Goal: Task Accomplishment & Management: Use online tool/utility

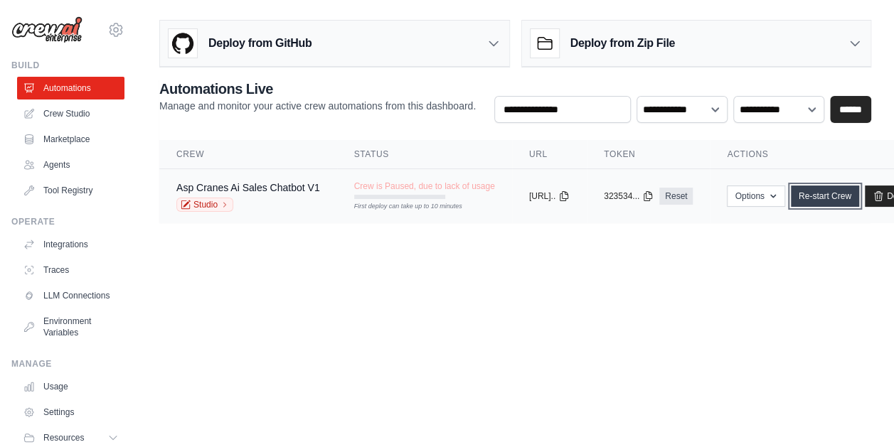
click at [848, 191] on link "Re-start Crew" at bounding box center [825, 196] width 68 height 21
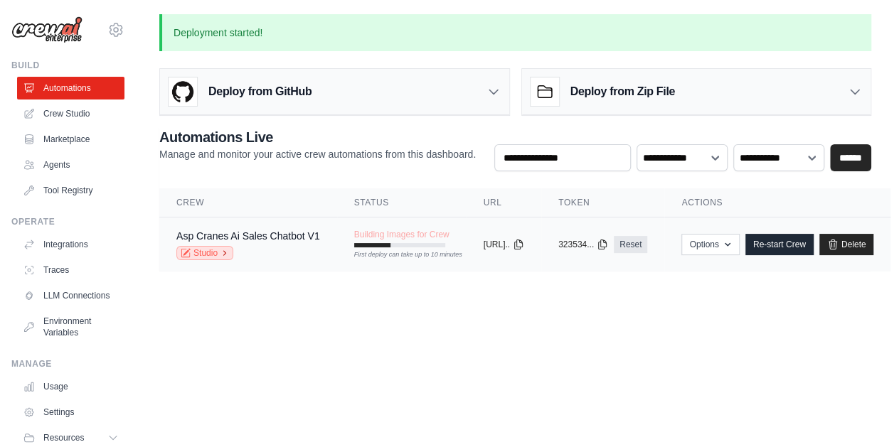
click at [226, 255] on icon at bounding box center [224, 253] width 9 height 9
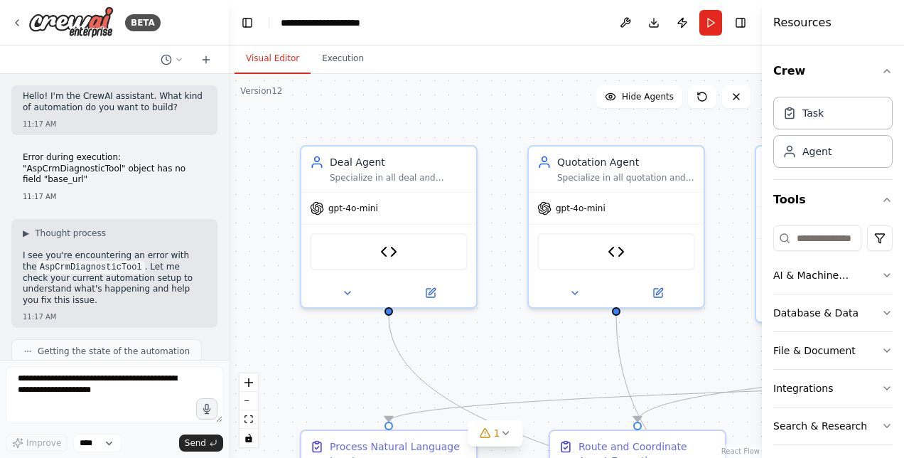
scroll to position [100687, 0]
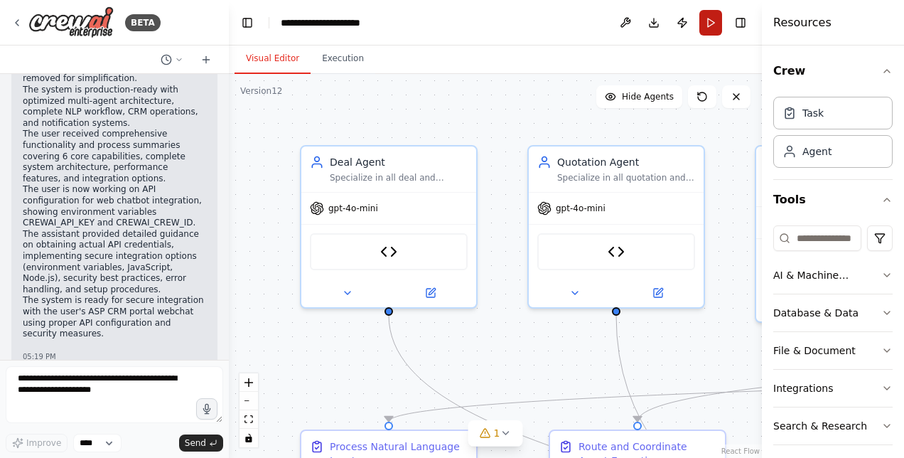
click at [720, 28] on button "Run" at bounding box center [711, 23] width 23 height 26
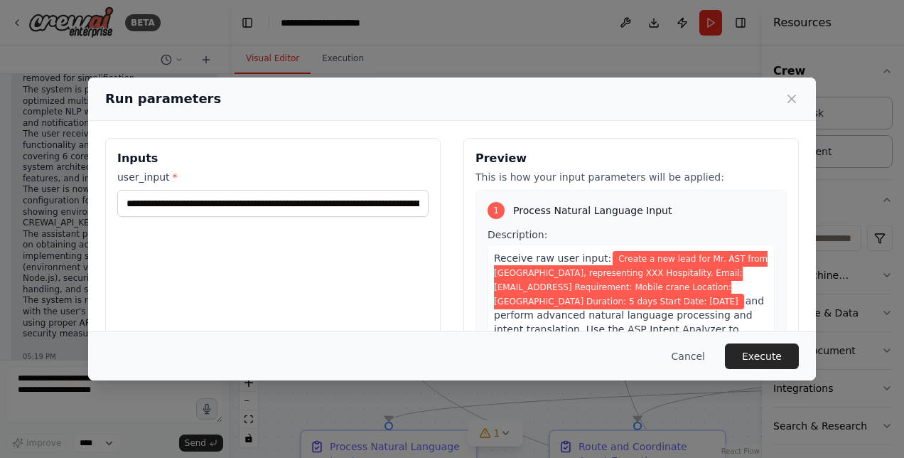
click at [695, 266] on span "Create a new lead for Mr. AST from [GEOGRAPHIC_DATA], representing XXX Hospital…" at bounding box center [631, 280] width 274 height 58
click at [697, 255] on span "Create a new lead for Mr. AST from [GEOGRAPHIC_DATA], representing XXX Hospital…" at bounding box center [631, 280] width 274 height 58
drag, startPoint x: 697, startPoint y: 255, endPoint x: 714, endPoint y: 257, distance: 17.1
click at [714, 257] on span "Create a new lead for Mr. AST from [GEOGRAPHIC_DATA], representing XXX Hospital…" at bounding box center [631, 280] width 274 height 58
click at [701, 251] on span "Create a new lead for Mr. AST from [GEOGRAPHIC_DATA], representing XXX Hospital…" at bounding box center [631, 280] width 274 height 58
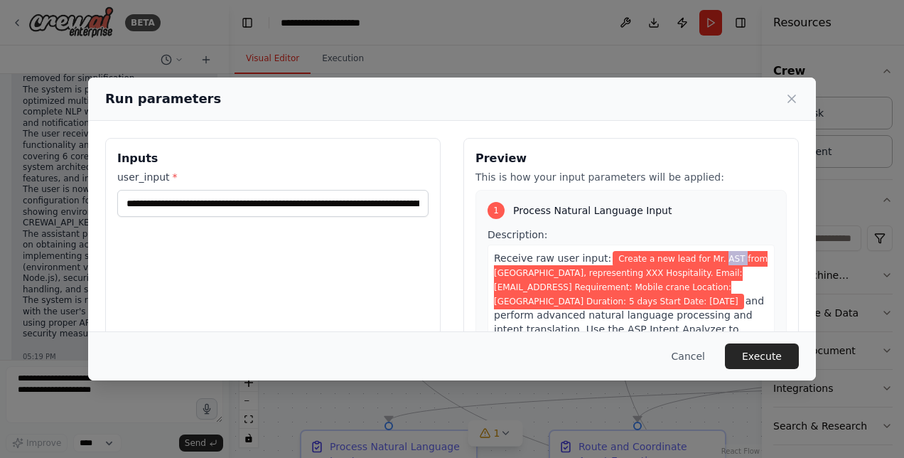
drag, startPoint x: 700, startPoint y: 260, endPoint x: 714, endPoint y: 263, distance: 13.8
click at [714, 263] on span "Create a new lead for Mr. AST from [GEOGRAPHIC_DATA], representing XXX Hospital…" at bounding box center [631, 280] width 274 height 58
click at [705, 262] on span "Create a new lead for Mr. AST from [GEOGRAPHIC_DATA], representing XXX Hospital…" at bounding box center [631, 280] width 274 height 58
click at [710, 261] on span "Create a new lead for Mr. AST from [GEOGRAPHIC_DATA], representing XXX Hospital…" at bounding box center [631, 280] width 274 height 58
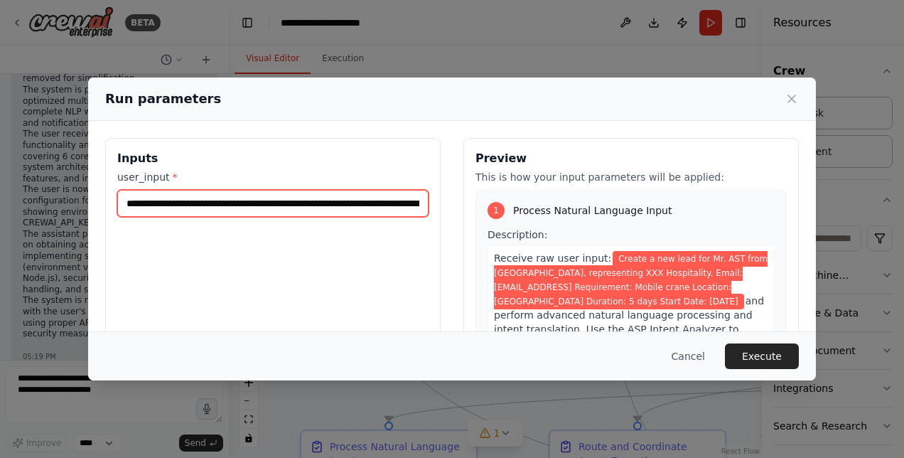
drag, startPoint x: 250, startPoint y: 199, endPoint x: 239, endPoint y: 200, distance: 10.7
click at [239, 200] on input "**********" at bounding box center [272, 203] width 311 height 27
drag, startPoint x: 387, startPoint y: 202, endPoint x: 367, endPoint y: 203, distance: 20.0
click at [367, 203] on input "**********" at bounding box center [272, 203] width 311 height 27
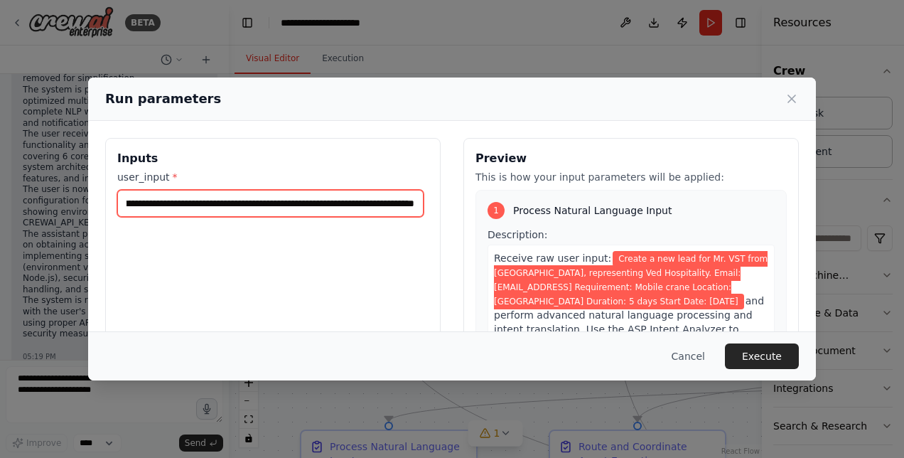
drag, startPoint x: 407, startPoint y: 204, endPoint x: 469, endPoint y: 205, distance: 61.9
click at [469, 205] on div "**********" at bounding box center [452, 306] width 694 height 337
click at [345, 208] on input "**********" at bounding box center [270, 203] width 306 height 26
click at [321, 203] on input "**********" at bounding box center [270, 203] width 306 height 26
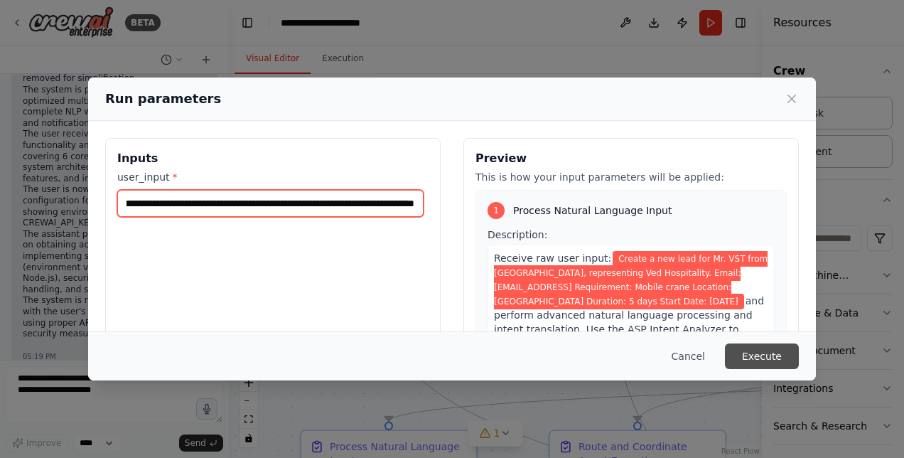
type input "**********"
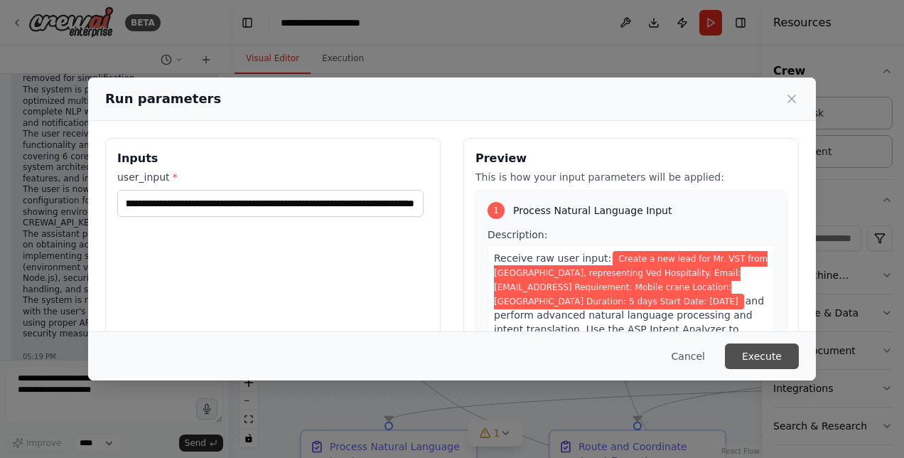
scroll to position [0, 0]
click at [768, 358] on button "Execute" at bounding box center [762, 356] width 74 height 26
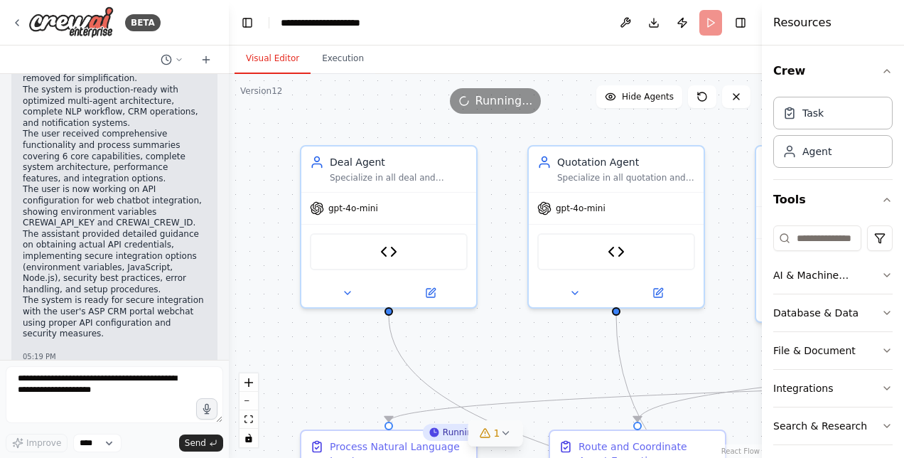
click at [491, 434] on icon at bounding box center [485, 432] width 11 height 11
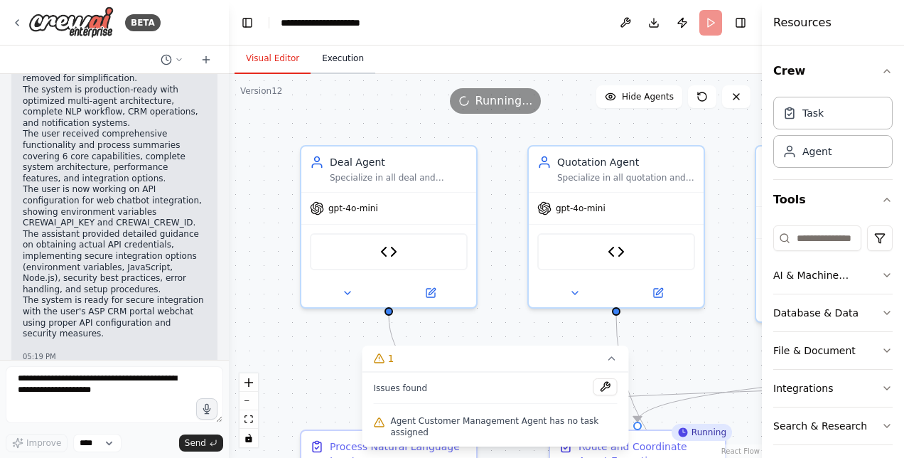
click at [337, 59] on button "Execution" at bounding box center [343, 59] width 65 height 30
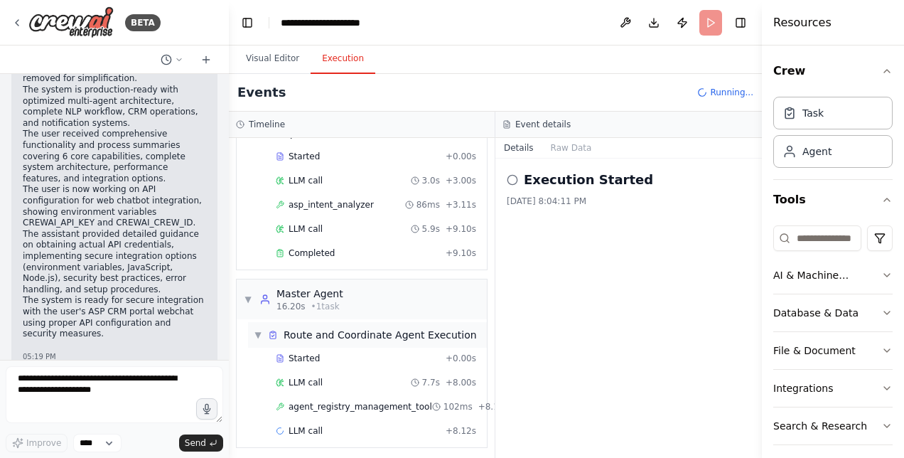
scroll to position [82, 0]
click at [331, 336] on div "Route and Coordinate Agent Execution" at bounding box center [380, 335] width 193 height 14
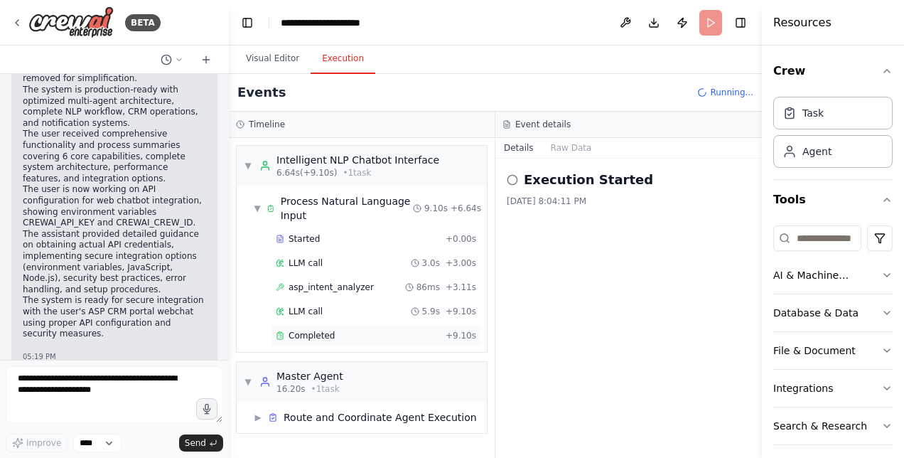
click at [314, 333] on span "Completed" at bounding box center [312, 335] width 46 height 11
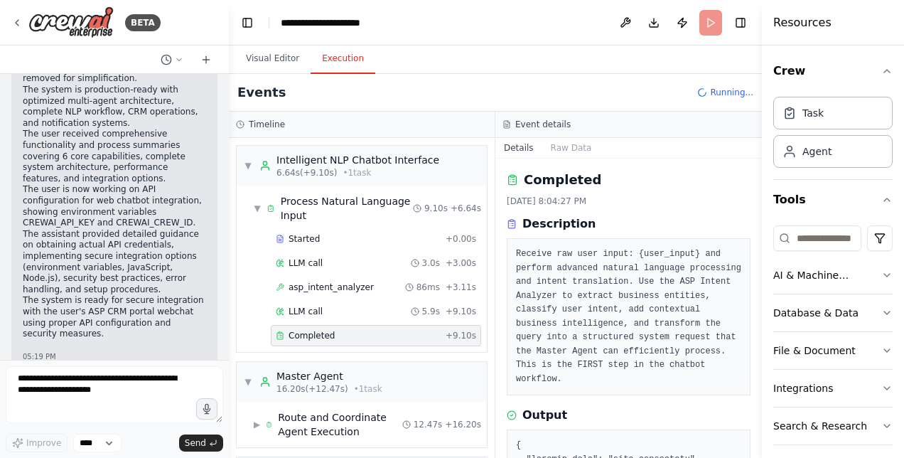
drag, startPoint x: 767, startPoint y: 212, endPoint x: 772, endPoint y: 254, distance: 42.3
click at [772, 254] on div "Resources Crew Task Agent Tools AI & Machine Learning Database & Data File & Do…" at bounding box center [833, 229] width 142 height 458
drag, startPoint x: 757, startPoint y: 230, endPoint x: 757, endPoint y: 304, distance: 74.0
click at [757, 304] on button "Toggle Sidebar" at bounding box center [762, 229] width 11 height 458
drag, startPoint x: 757, startPoint y: 245, endPoint x: 764, endPoint y: 333, distance: 89.2
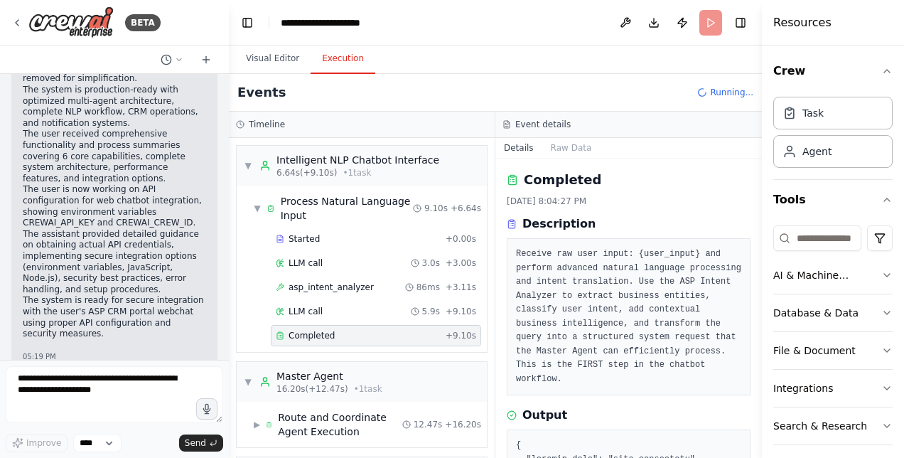
click at [764, 333] on div "Resources Crew Task Agent Tools AI & Machine Learning Database & Data File & Do…" at bounding box center [833, 229] width 142 height 458
click at [757, 360] on button "Toggle Sidebar" at bounding box center [762, 229] width 11 height 458
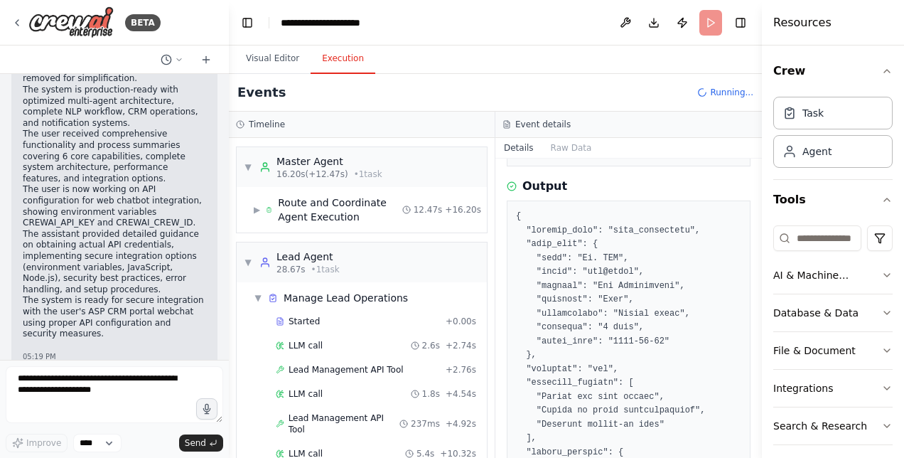
scroll to position [215, 0]
click at [336, 218] on div "Route and Coordinate Agent Execution" at bounding box center [340, 209] width 124 height 28
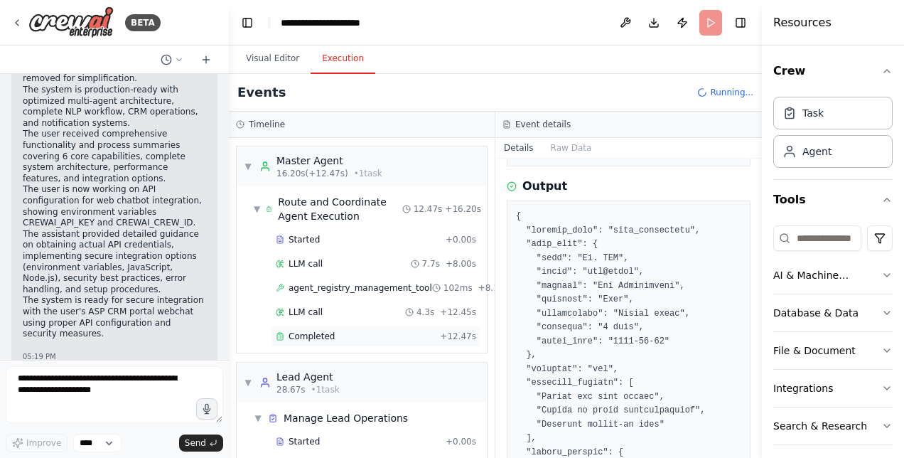
click at [323, 333] on span "Completed" at bounding box center [312, 336] width 46 height 11
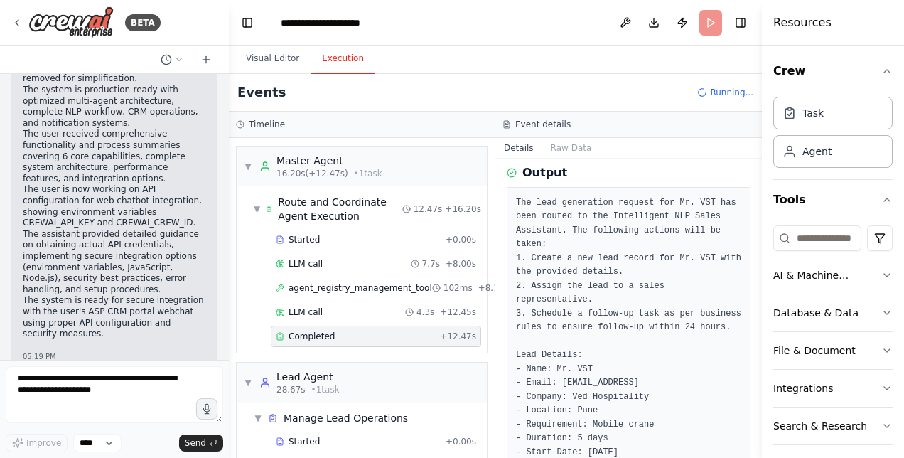
drag, startPoint x: 759, startPoint y: 331, endPoint x: 759, endPoint y: 381, distance: 49.8
click at [759, 381] on button "Toggle Sidebar" at bounding box center [762, 229] width 11 height 458
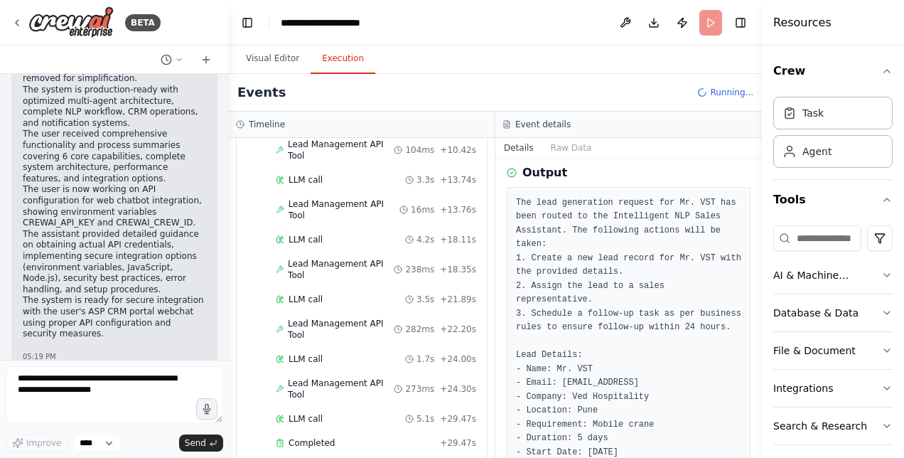
scroll to position [694, 0]
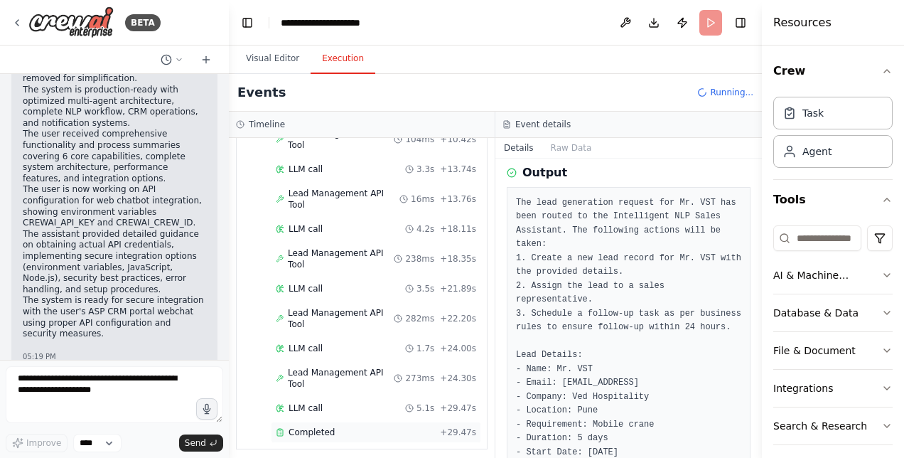
click at [297, 427] on span "Completed" at bounding box center [312, 432] width 46 height 11
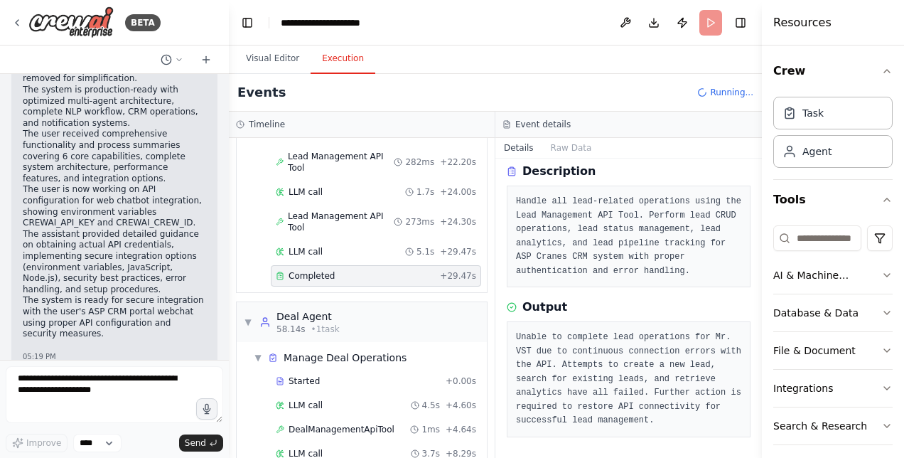
scroll to position [570, 0]
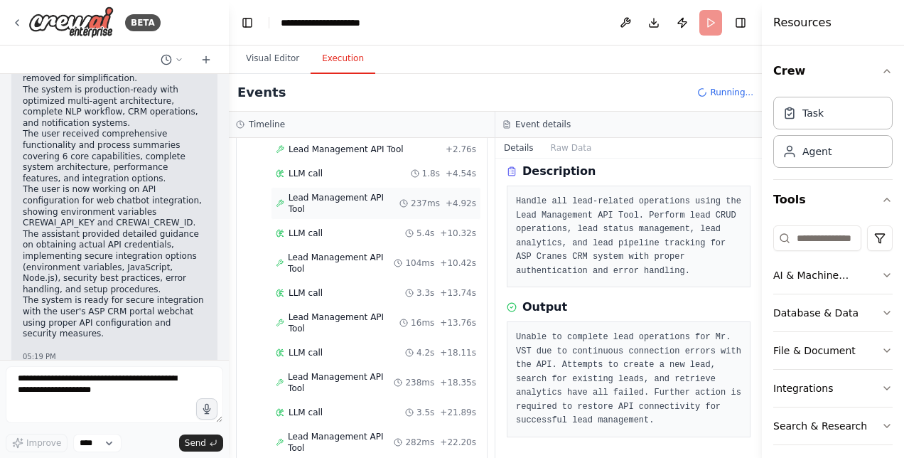
click at [354, 187] on div "Lead Management API Tool 237ms + 4.92s" at bounding box center [376, 203] width 210 height 33
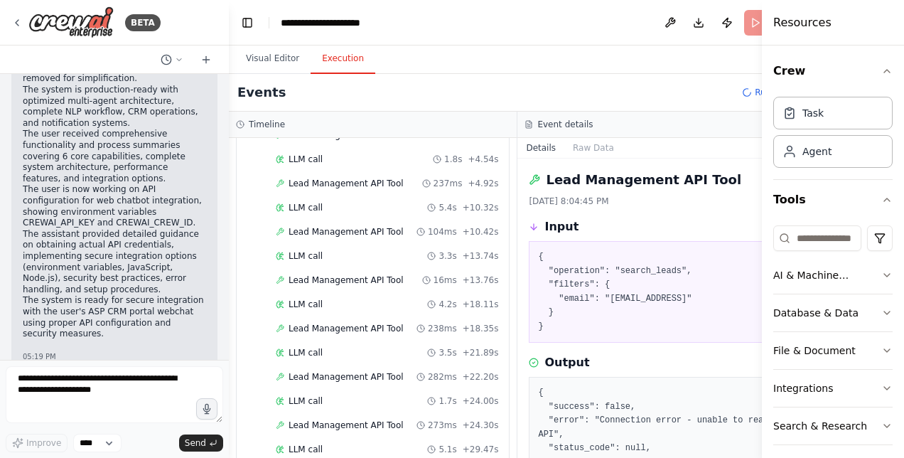
scroll to position [112, 0]
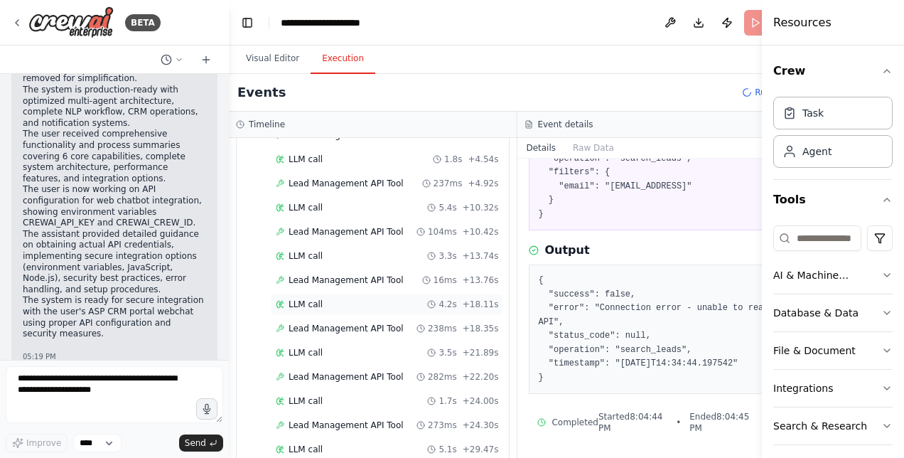
click at [307, 299] on span "LLM call" at bounding box center [306, 304] width 34 height 11
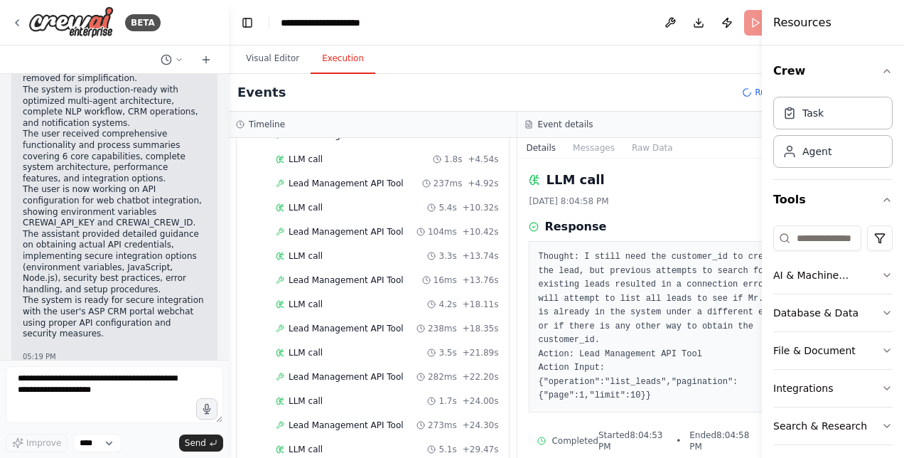
drag, startPoint x: 757, startPoint y: 297, endPoint x: 754, endPoint y: 382, distance: 84.7
click at [754, 382] on div "BETA Hello! I'm the CrewAI assistant. What kind of automation do you want to bu…" at bounding box center [452, 229] width 904 height 458
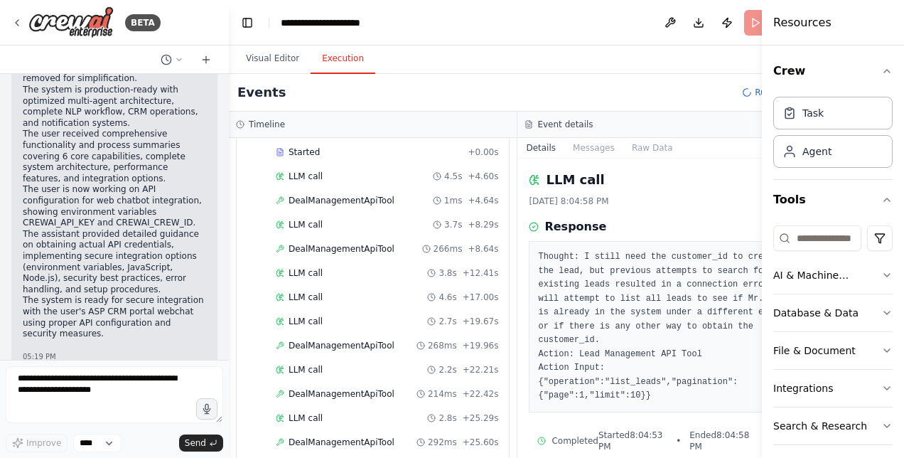
scroll to position [1227, 0]
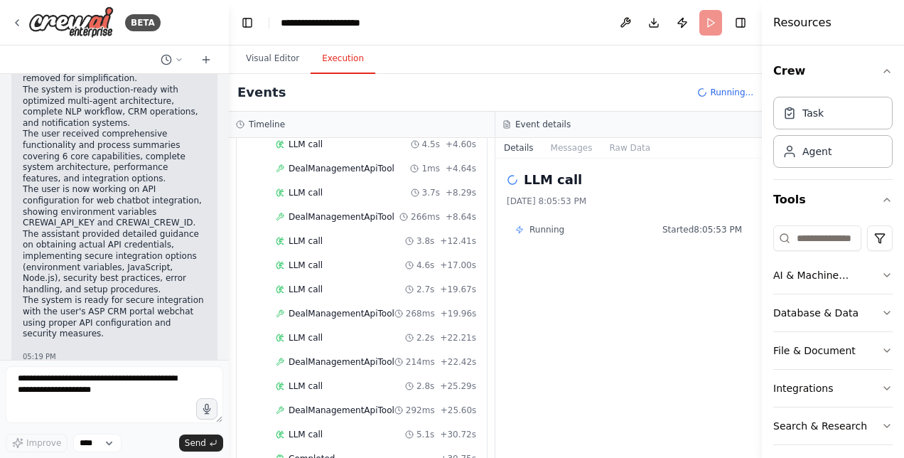
scroll to position [1128, 0]
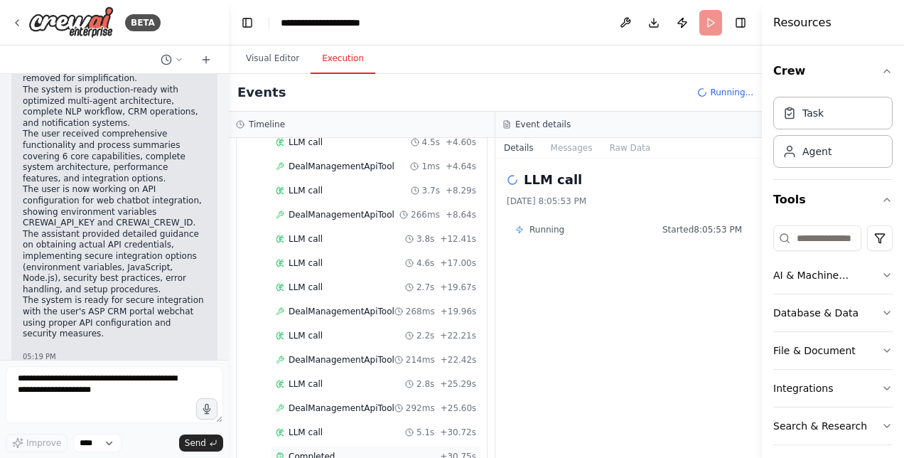
click at [335, 451] on div "Completed" at bounding box center [355, 456] width 159 height 11
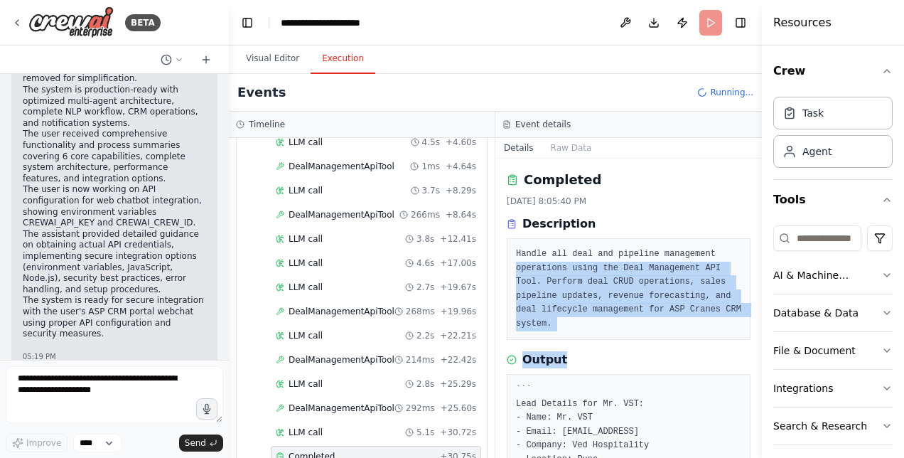
drag, startPoint x: 745, startPoint y: 241, endPoint x: 740, endPoint y: 343, distance: 101.8
click at [740, 343] on div "Completed [DATE] 8:05:40 PM Description Handle all deal and pipeline management…" at bounding box center [629, 308] width 267 height 299
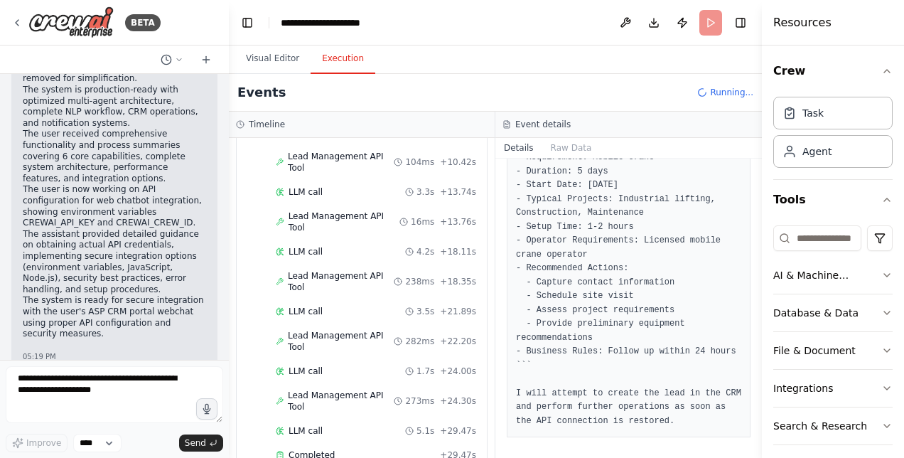
scroll to position [664, 0]
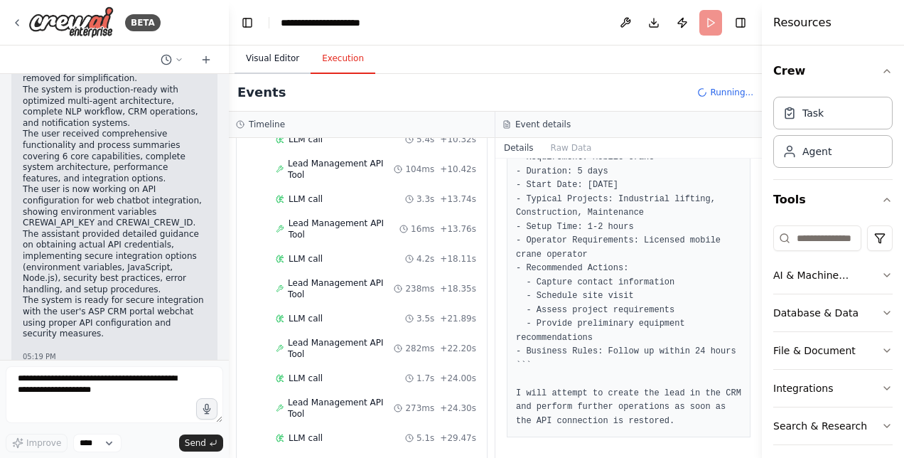
click at [269, 68] on button "Visual Editor" at bounding box center [273, 59] width 76 height 30
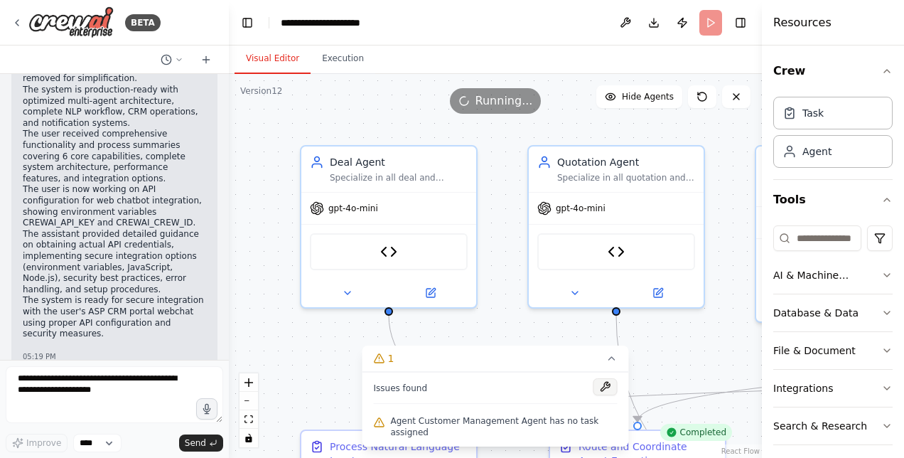
click at [602, 395] on button at bounding box center [606, 386] width 24 height 17
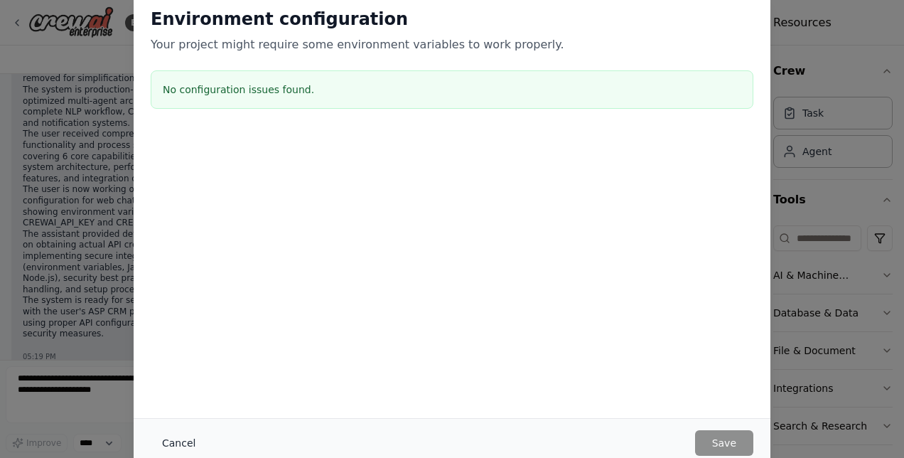
click at [173, 446] on button "Cancel" at bounding box center [179, 443] width 56 height 26
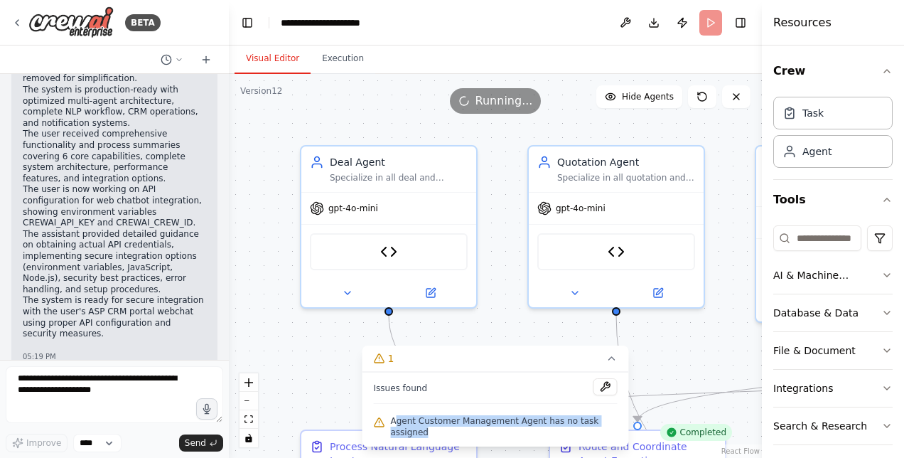
drag, startPoint x: 400, startPoint y: 431, endPoint x: 619, endPoint y: 438, distance: 219.1
click at [619, 438] on div "Issues found Agent Customer Management Agent has no task assigned" at bounding box center [496, 409] width 267 height 75
copy span "gent Customer Management Agent has no task assigned"
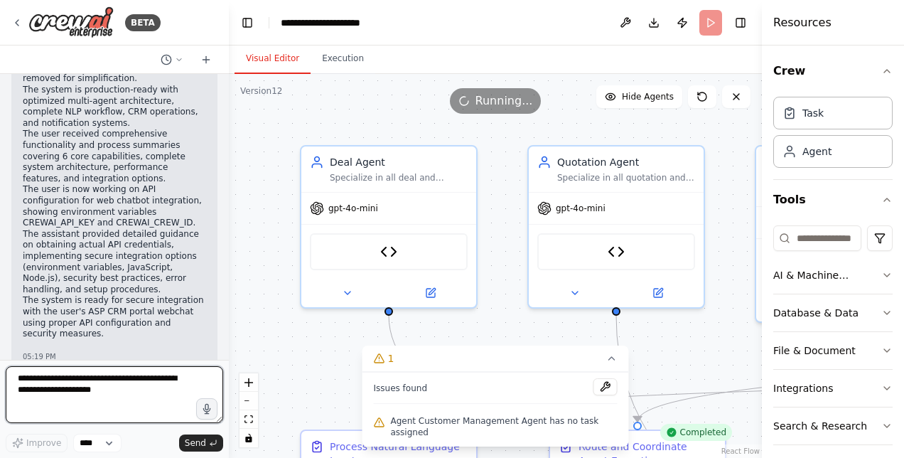
drag, startPoint x: 114, startPoint y: 390, endPoint x: -3, endPoint y: 337, distance: 128.9
click at [0, 337] on html "BETA Hello! I'm the CrewAI assistant. What kind of automation do you want to bu…" at bounding box center [452, 229] width 904 height 458
click at [81, 387] on textarea "***" at bounding box center [115, 394] width 218 height 57
drag, startPoint x: 81, startPoint y: 387, endPoint x: 0, endPoint y: 362, distance: 84.8
click at [0, 362] on html "BETA Hello! I'm the CrewAI assistant. What kind of automation do you want to bu…" at bounding box center [452, 229] width 904 height 458
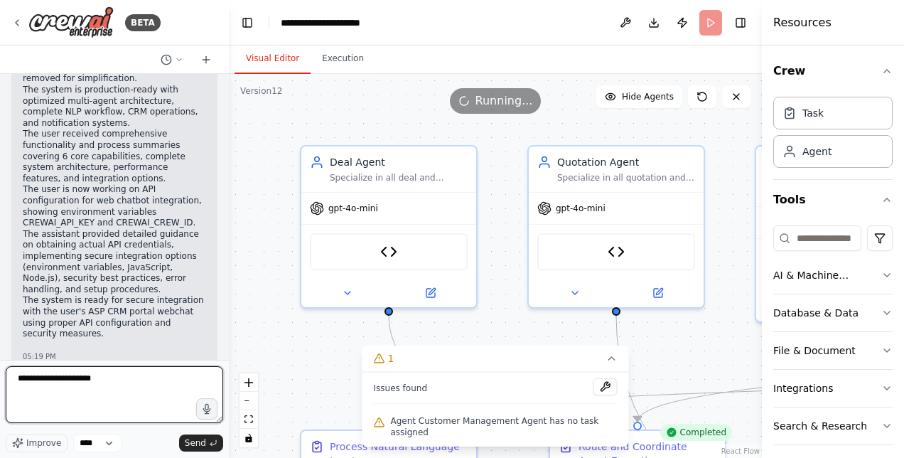
paste textarea "**********"
click at [87, 380] on textarea "**********" at bounding box center [115, 394] width 218 height 57
click at [92, 379] on textarea "**********" at bounding box center [115, 394] width 218 height 57
type textarea "**********"
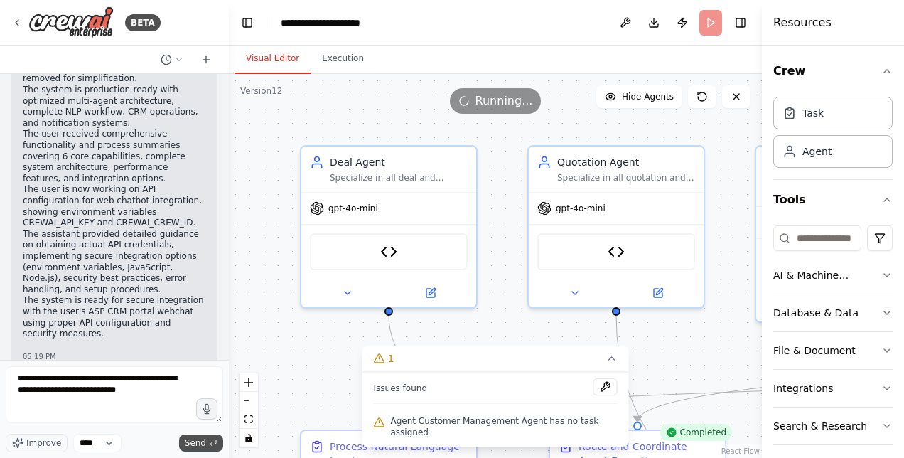
click at [191, 442] on span "Send" at bounding box center [195, 442] width 21 height 11
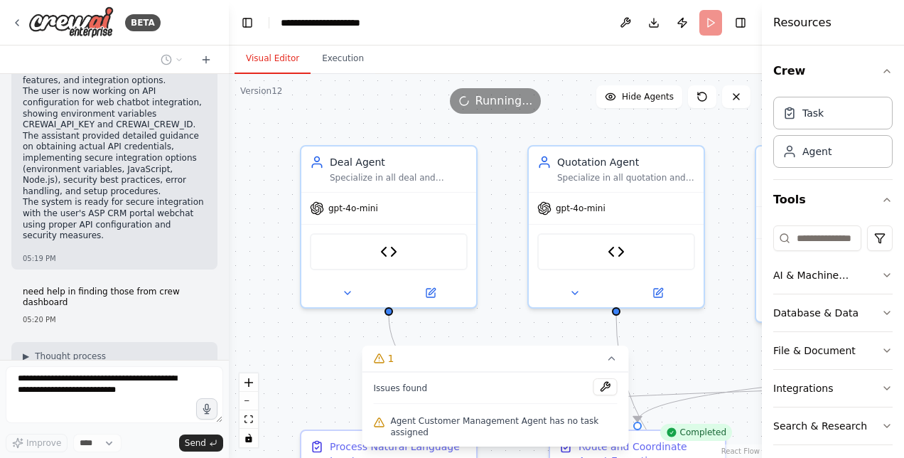
click at [596, 395] on button at bounding box center [606, 386] width 24 height 17
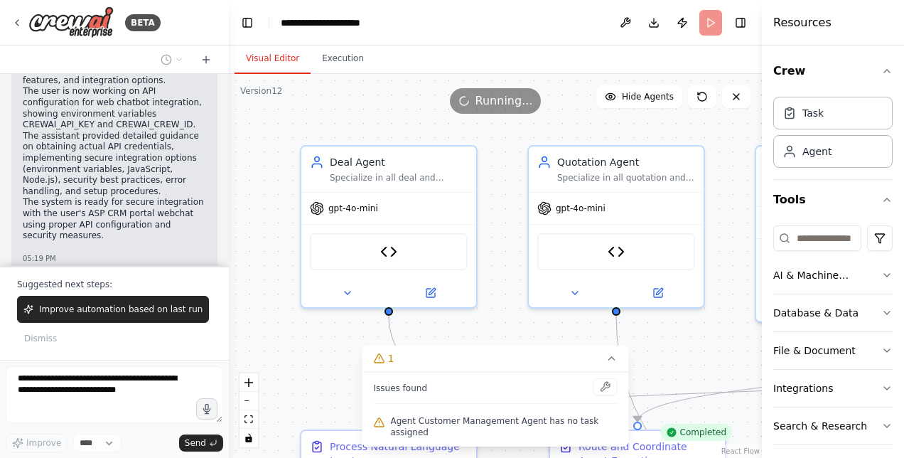
click at [599, 396] on div at bounding box center [606, 387] width 24 height 19
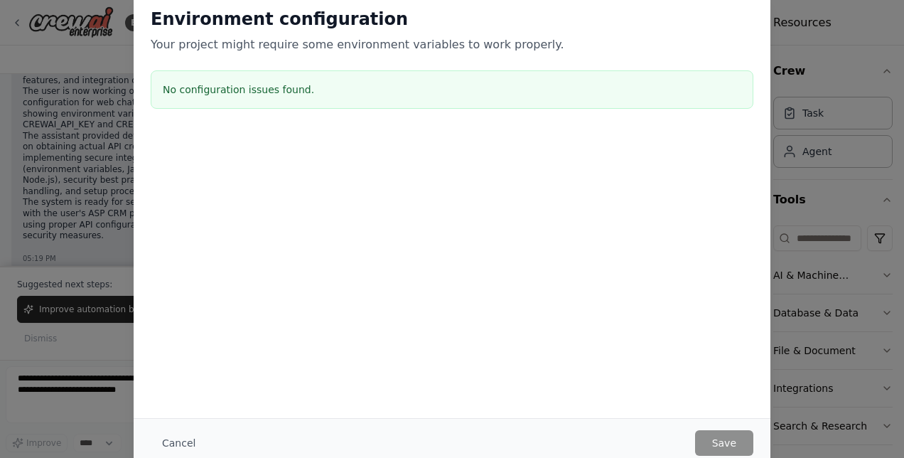
click at [599, 396] on div "Environment configuration Your project might require some environment variables…" at bounding box center [452, 204] width 637 height 427
click at [175, 449] on button "Cancel" at bounding box center [179, 443] width 56 height 26
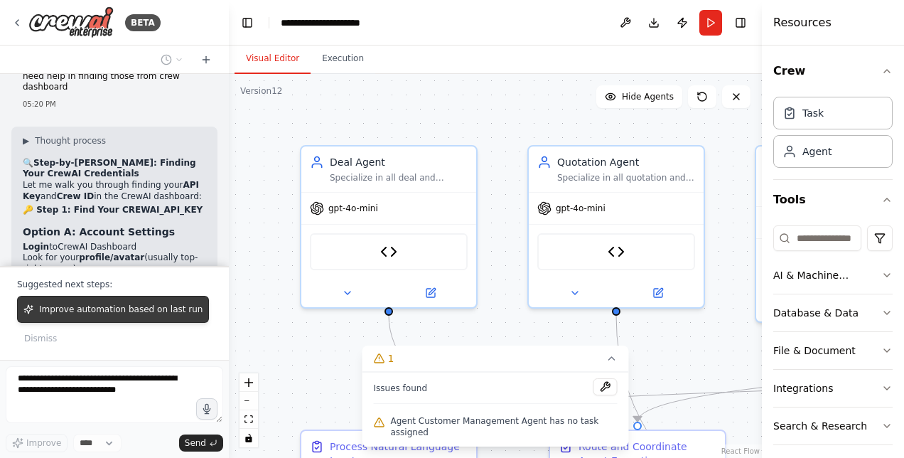
scroll to position [101011, 0]
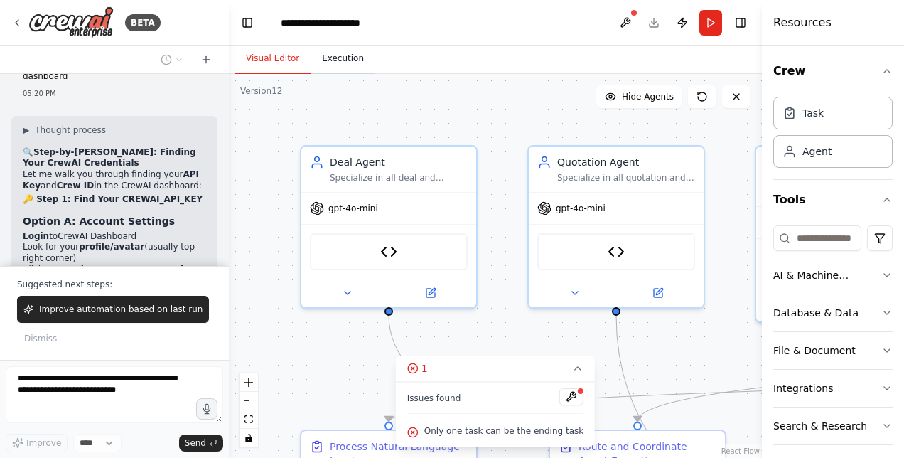
click at [340, 60] on button "Execution" at bounding box center [343, 59] width 65 height 30
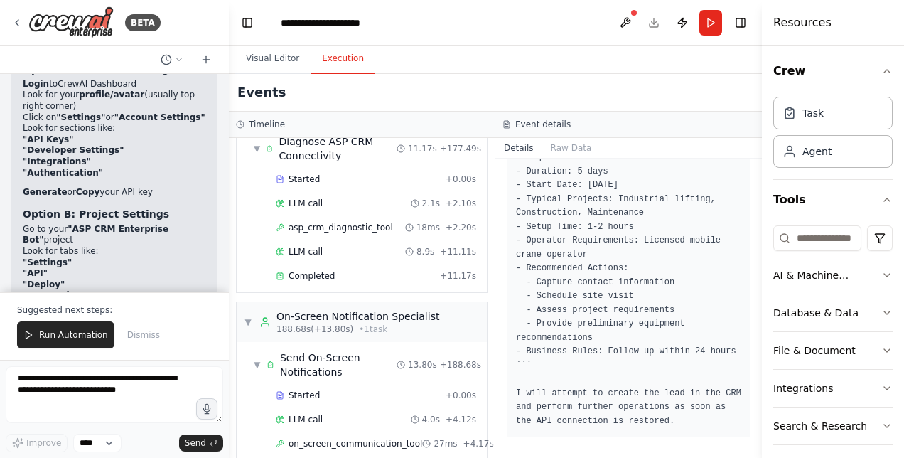
scroll to position [2971, 0]
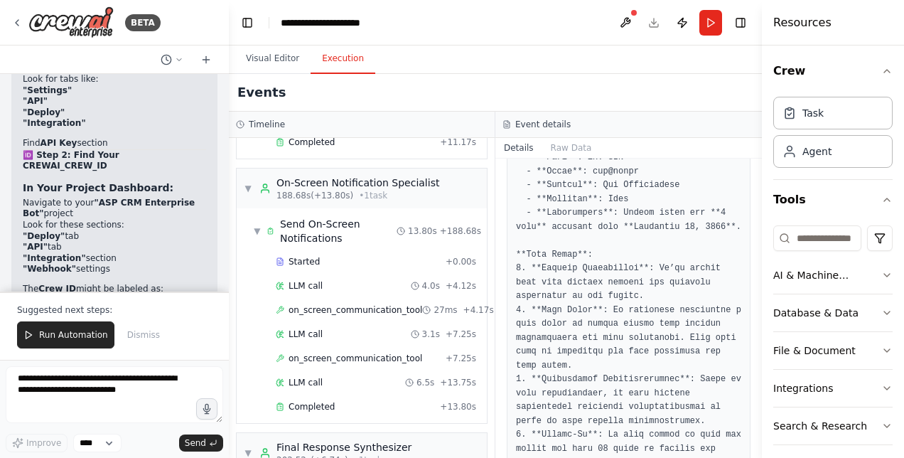
drag, startPoint x: 757, startPoint y: 336, endPoint x: 762, endPoint y: 385, distance: 49.3
click at [762, 385] on div "Resources Crew Task Agent Tools AI & Machine Learning Database & Data File & Do…" at bounding box center [833, 229] width 142 height 458
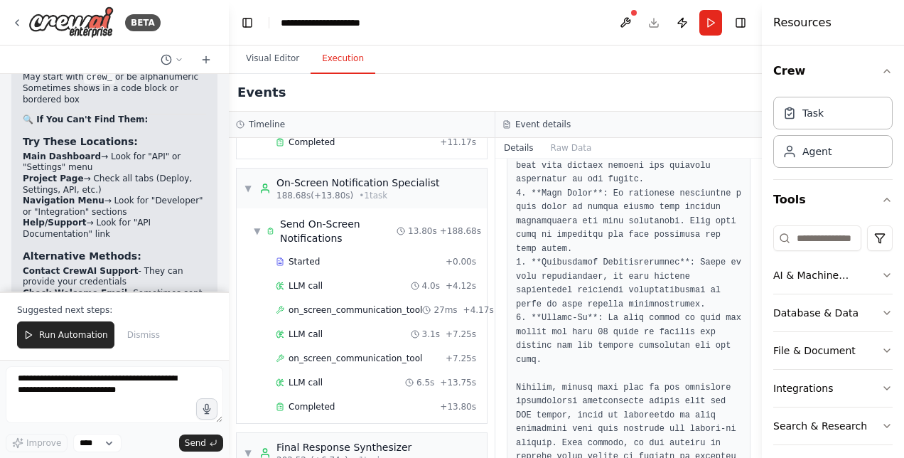
scroll to position [505, 0]
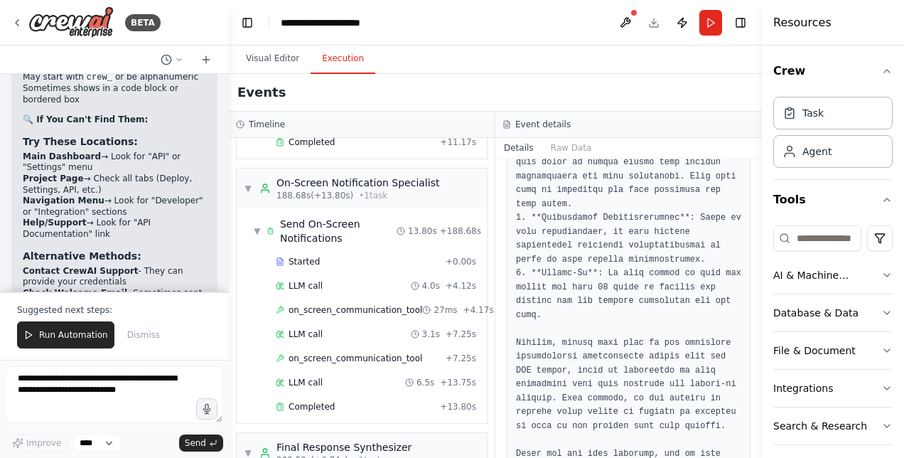
drag, startPoint x: 761, startPoint y: 365, endPoint x: 757, endPoint y: 315, distance: 49.9
click at [757, 315] on button "Toggle Sidebar" at bounding box center [762, 229] width 11 height 458
click at [329, 401] on span "Completed" at bounding box center [312, 406] width 46 height 11
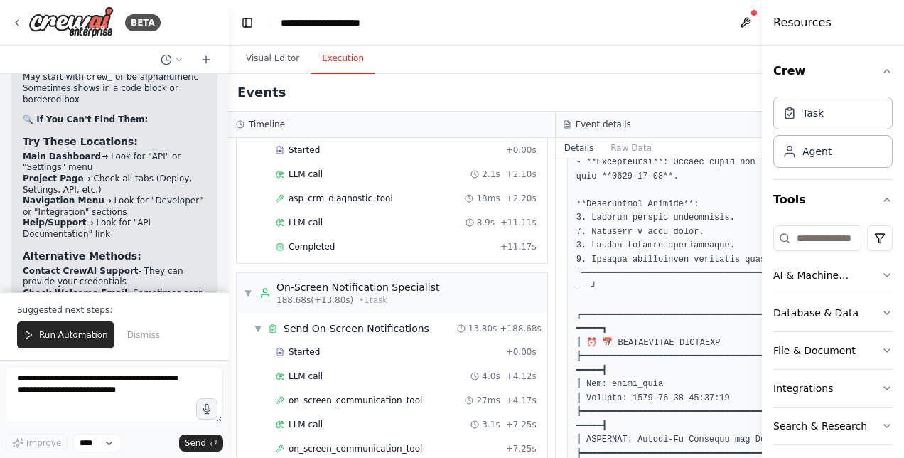
scroll to position [0, 0]
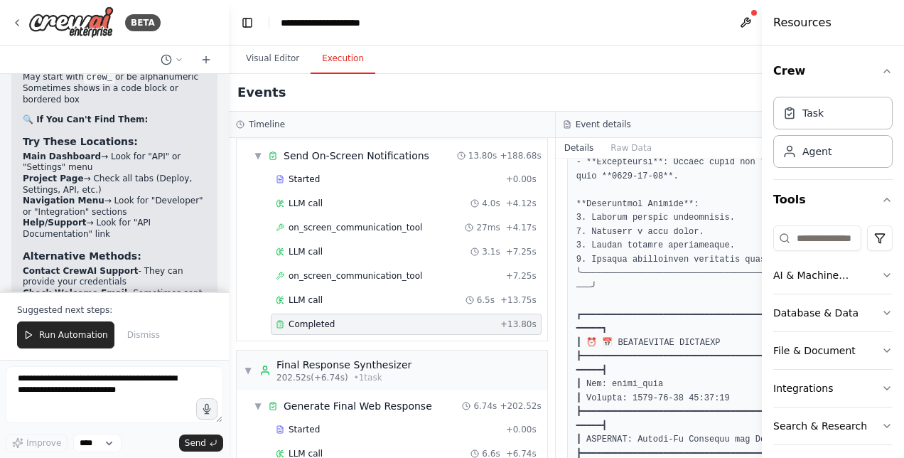
click at [360, 319] on div "Completed" at bounding box center [385, 324] width 219 height 11
click at [668, 323] on pre at bounding box center [720, 225] width 286 height 638
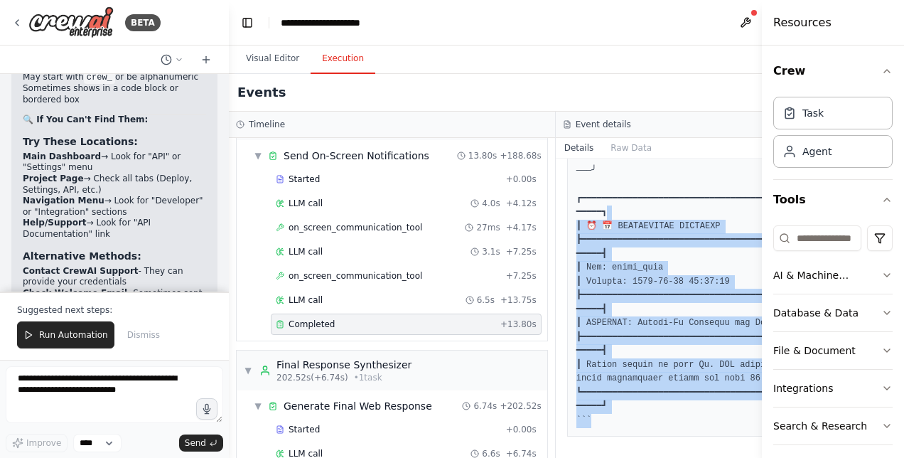
drag, startPoint x: 668, startPoint y: 323, endPoint x: 699, endPoint y: 494, distance: 174.1
click at [699, 457] on html "BETA Hello! I'm the CrewAI assistant. What kind of automation do you want to bu…" at bounding box center [452, 229] width 904 height 458
click at [68, 333] on span "Run Automation" at bounding box center [73, 334] width 69 height 11
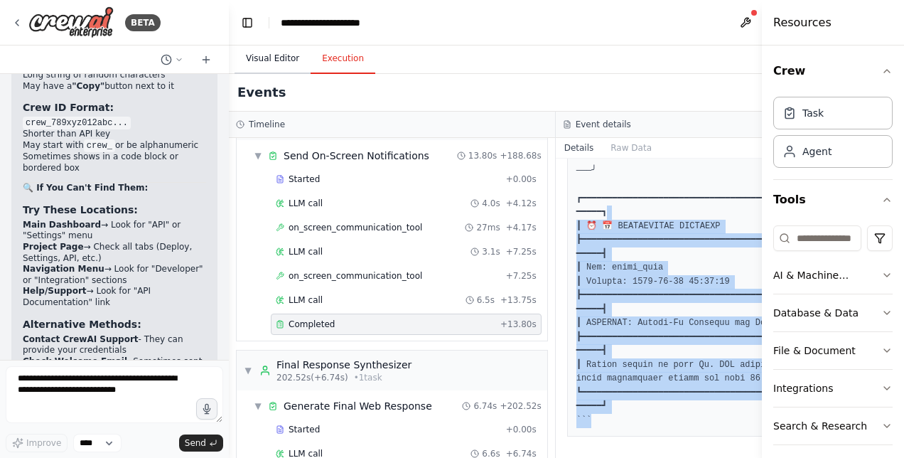
click at [276, 55] on button "Visual Editor" at bounding box center [273, 59] width 76 height 30
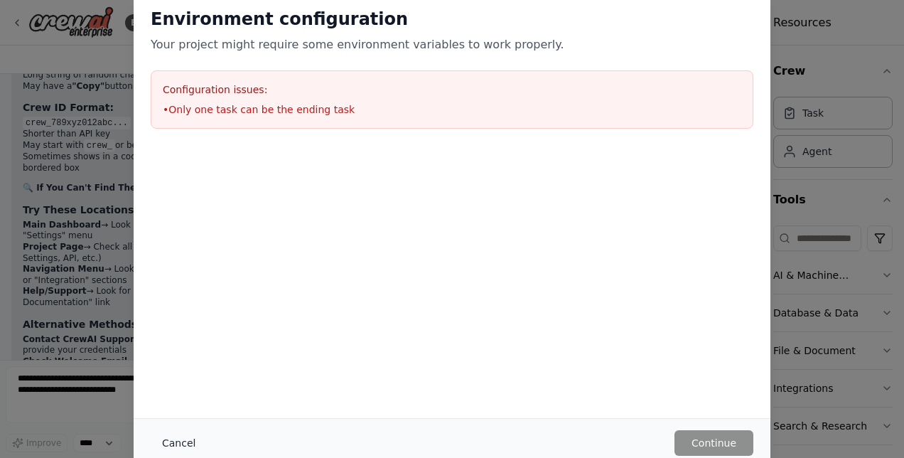
click at [181, 444] on button "Cancel" at bounding box center [179, 443] width 56 height 26
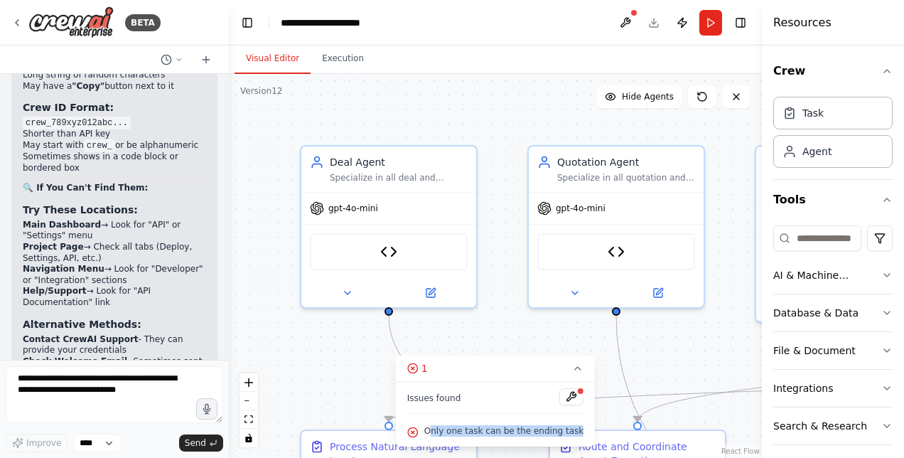
drag, startPoint x: 441, startPoint y: 431, endPoint x: 581, endPoint y: 431, distance: 140.1
click at [581, 431] on div "Issues found Only one task can be the ending task" at bounding box center [495, 414] width 199 height 65
drag, startPoint x: 435, startPoint y: 426, endPoint x: 580, endPoint y: 432, distance: 145.2
click at [580, 432] on div "Issues found Only one task can be the ending task" at bounding box center [495, 414] width 199 height 65
copy span "Only one task can be the ending task"
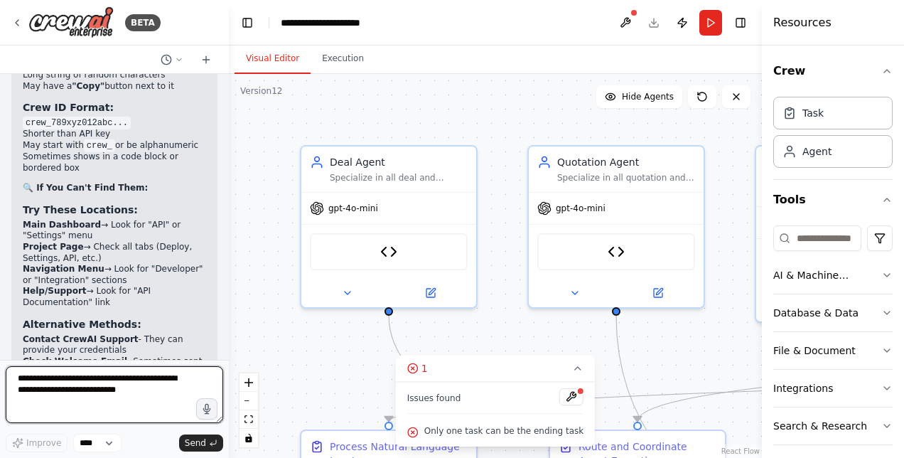
click at [135, 383] on textarea "**********" at bounding box center [115, 394] width 218 height 57
click at [135, 383] on textarea "***" at bounding box center [115, 394] width 218 height 57
paste textarea "**********"
type textarea "**********"
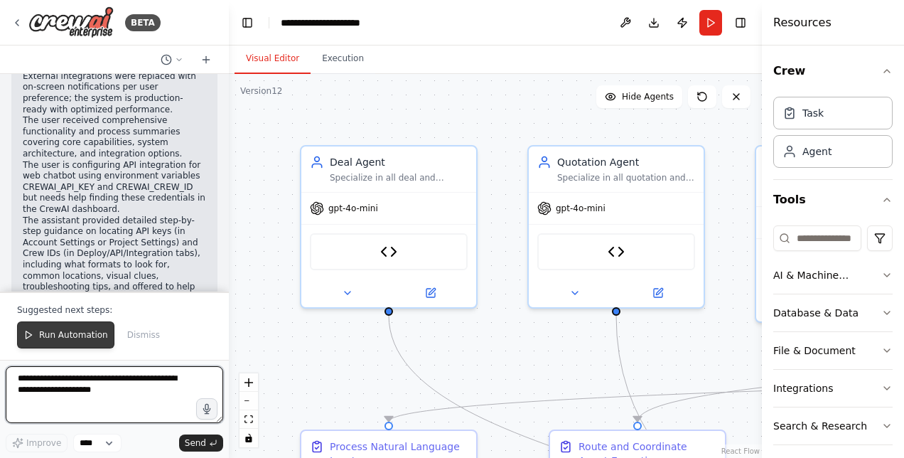
scroll to position [102632, 0]
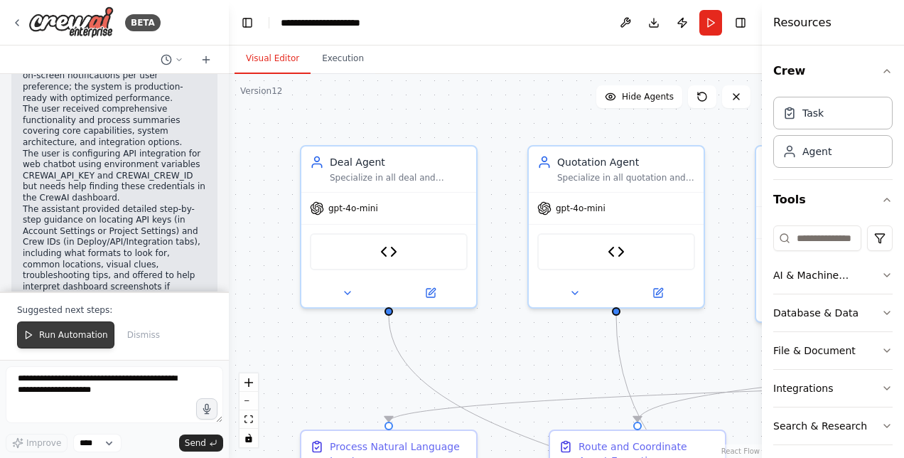
click at [67, 329] on button "Run Automation" at bounding box center [65, 334] width 97 height 27
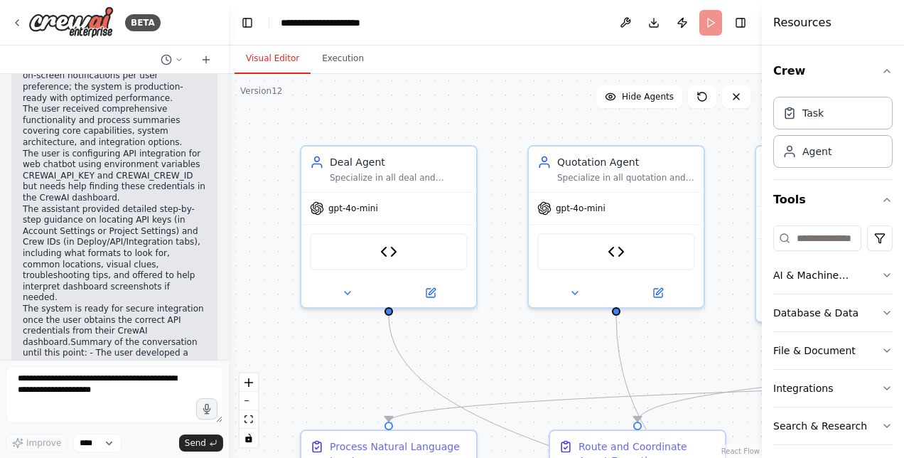
scroll to position [102564, 0]
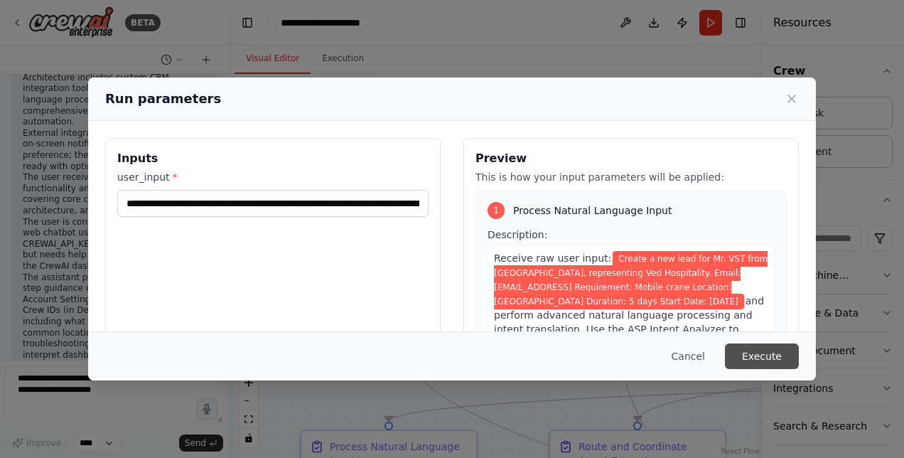
click at [772, 354] on button "Execute" at bounding box center [762, 356] width 74 height 26
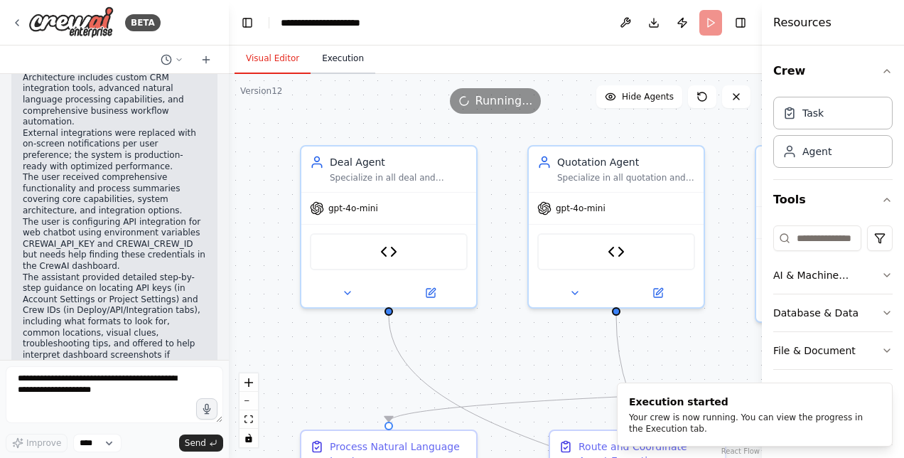
click at [337, 67] on button "Execution" at bounding box center [343, 59] width 65 height 30
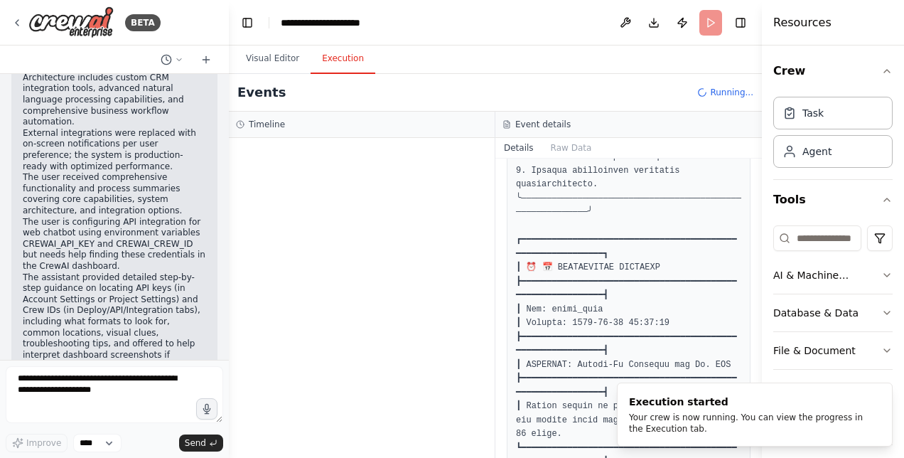
scroll to position [0, 0]
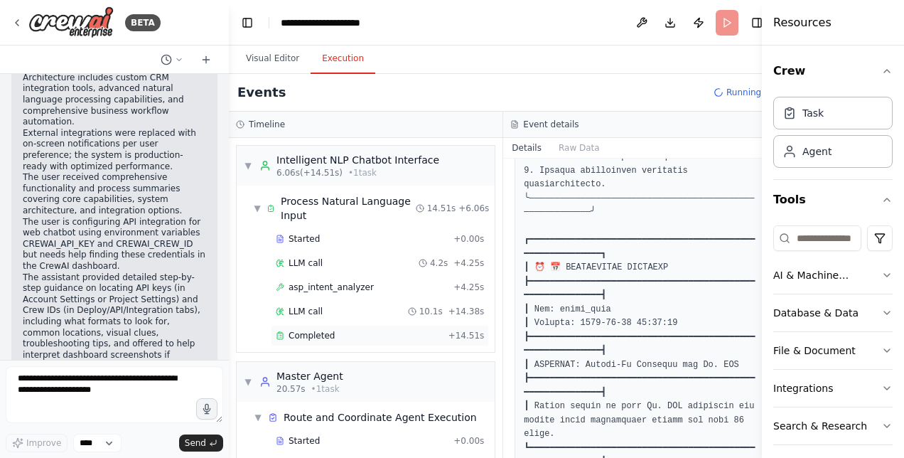
click at [310, 331] on span "Completed" at bounding box center [312, 335] width 46 height 11
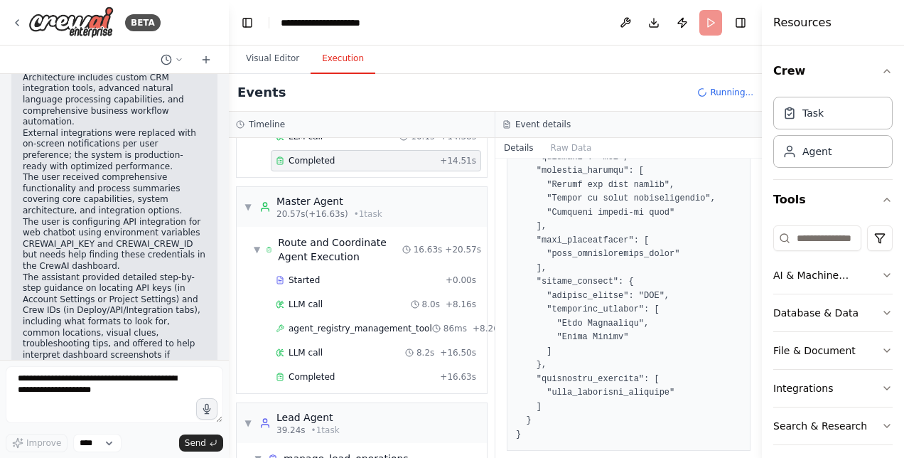
scroll to position [182, 0]
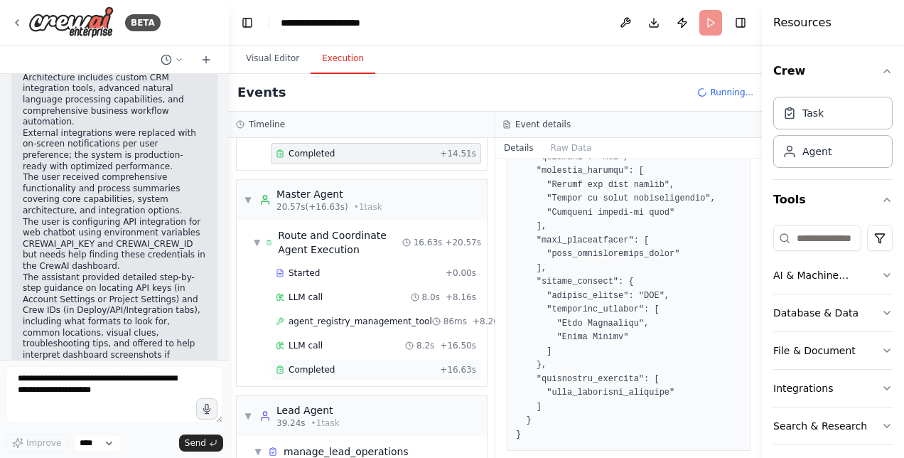
click at [319, 364] on span "Completed" at bounding box center [312, 369] width 46 height 11
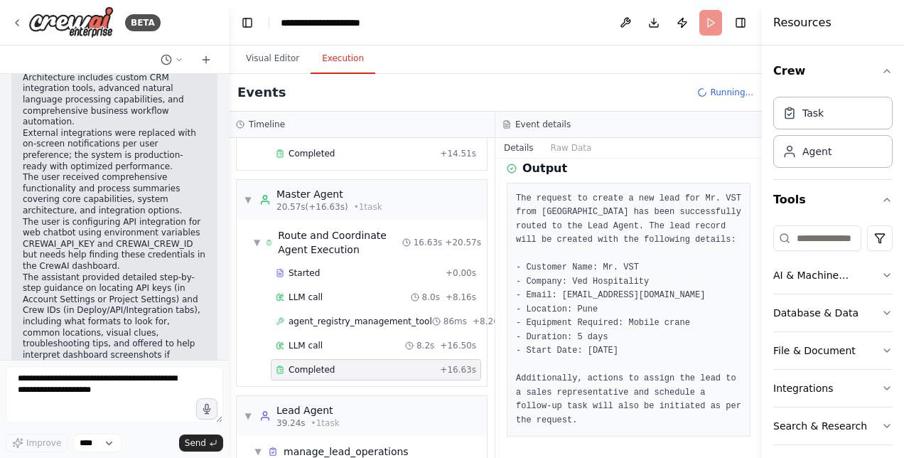
drag, startPoint x: 761, startPoint y: 373, endPoint x: 771, endPoint y: 213, distance: 160.3
click at [771, 213] on div "Resources Crew Task Agent Tools AI & Machine Learning Database & Data File & Do…" at bounding box center [833, 229] width 142 height 458
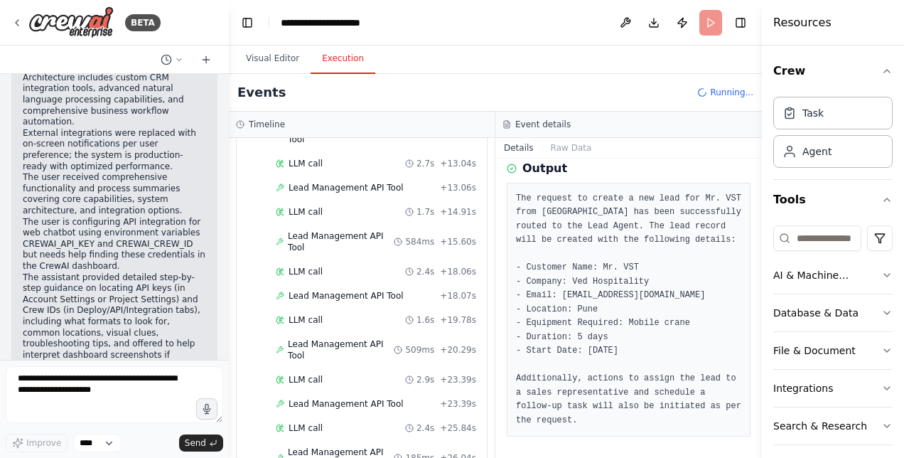
scroll to position [731, 0]
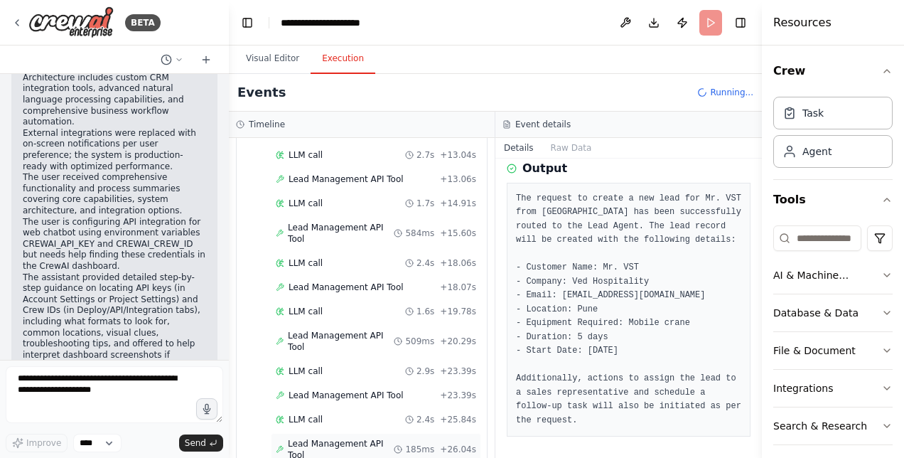
click at [361, 438] on span "Lead Management API Tool" at bounding box center [341, 449] width 106 height 23
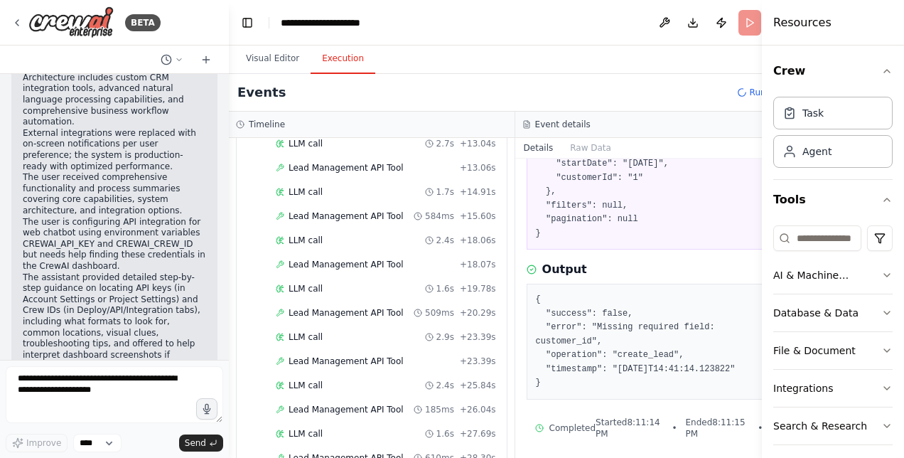
scroll to position [237, 0]
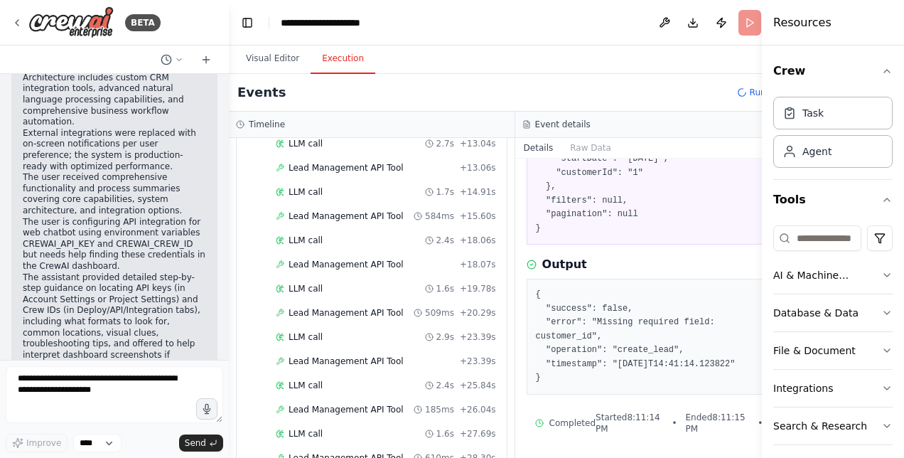
drag, startPoint x: 548, startPoint y: 375, endPoint x: 515, endPoint y: 292, distance: 89.7
click at [527, 292] on div "{ "success": false, "error": "Missing required field: customer_id", "operation"…" at bounding box center [659, 337] width 264 height 116
copy pre "{ "success": false, "error": "Missing required field: customer_id", "operation"…"
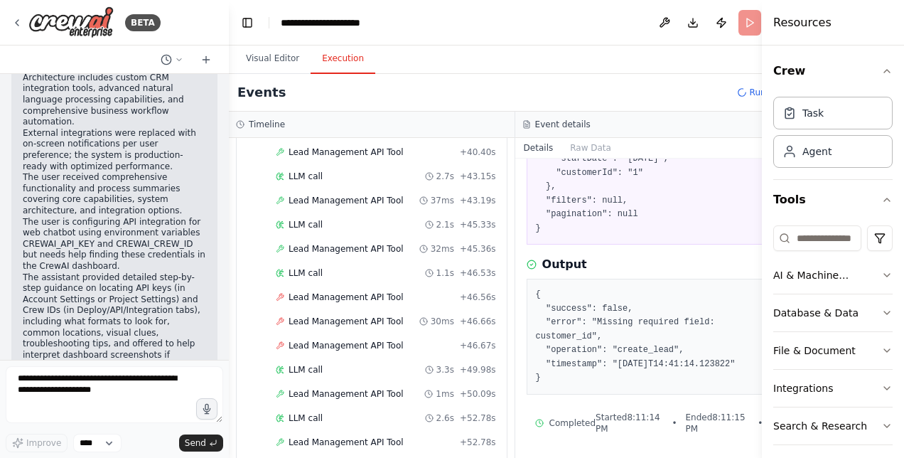
scroll to position [1323, 0]
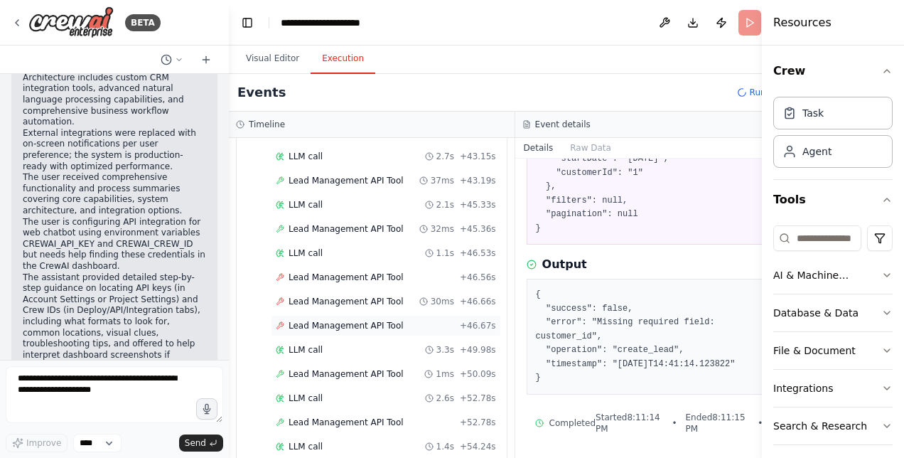
click at [340, 320] on span "Lead Management API Tool" at bounding box center [346, 325] width 115 height 11
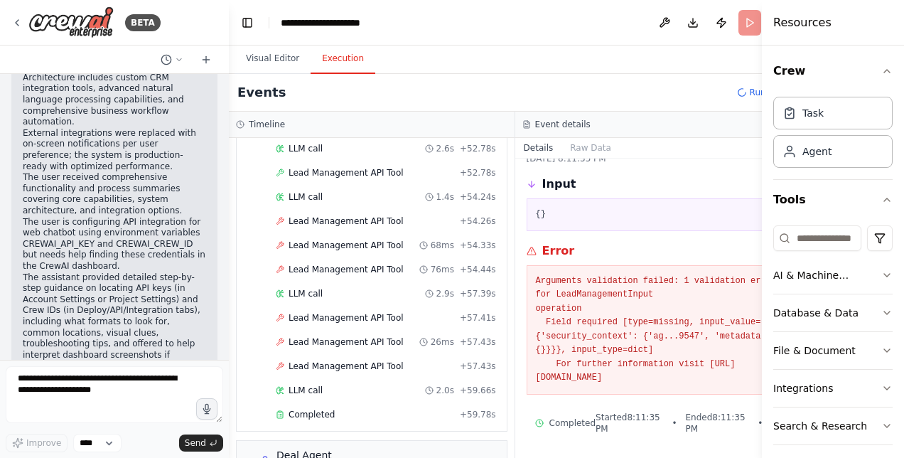
scroll to position [1593, 0]
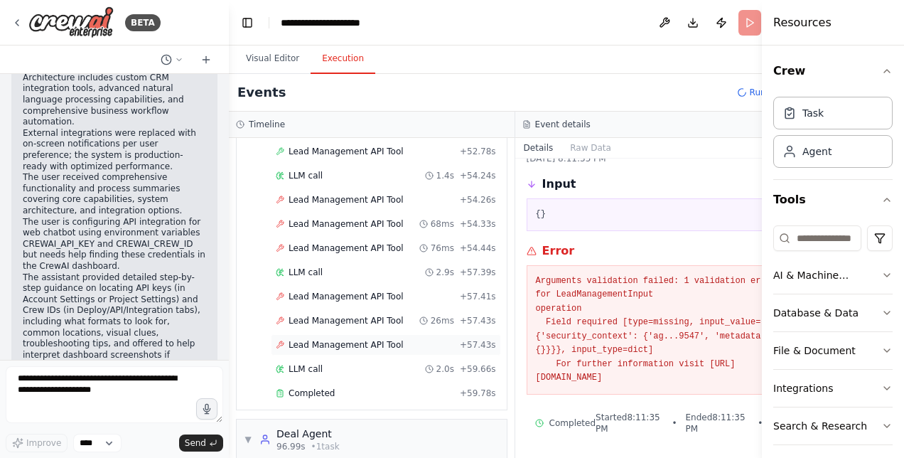
click at [356, 339] on span "Lead Management API Tool" at bounding box center [346, 344] width 115 height 11
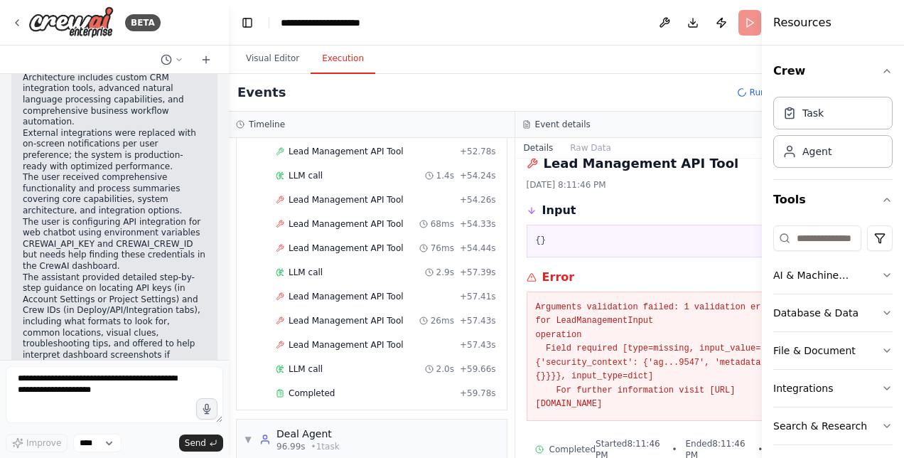
scroll to position [0, 0]
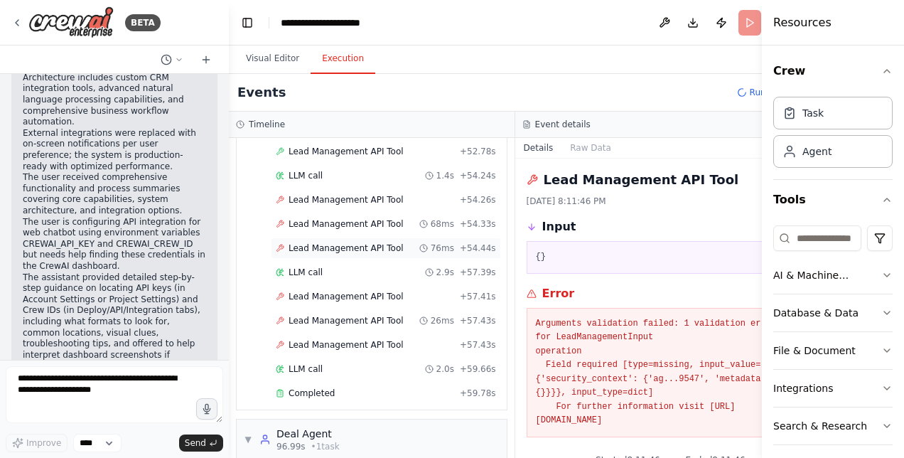
click at [311, 237] on div "Lead Management API Tool 76ms + 54.44s" at bounding box center [386, 247] width 230 height 21
click at [314, 242] on span "Lead Management API Tool" at bounding box center [346, 247] width 115 height 11
click at [316, 339] on span "Lead Management API Tool" at bounding box center [346, 344] width 115 height 11
click at [314, 388] on span "Completed" at bounding box center [312, 393] width 46 height 11
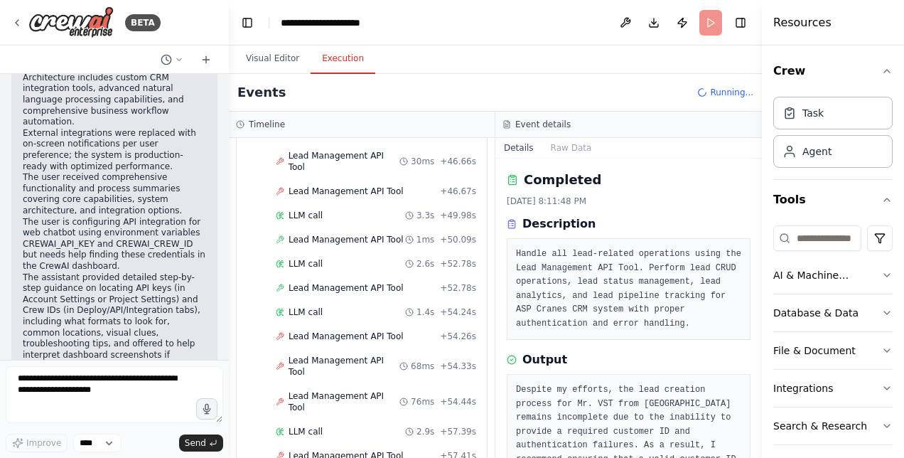
scroll to position [67, 0]
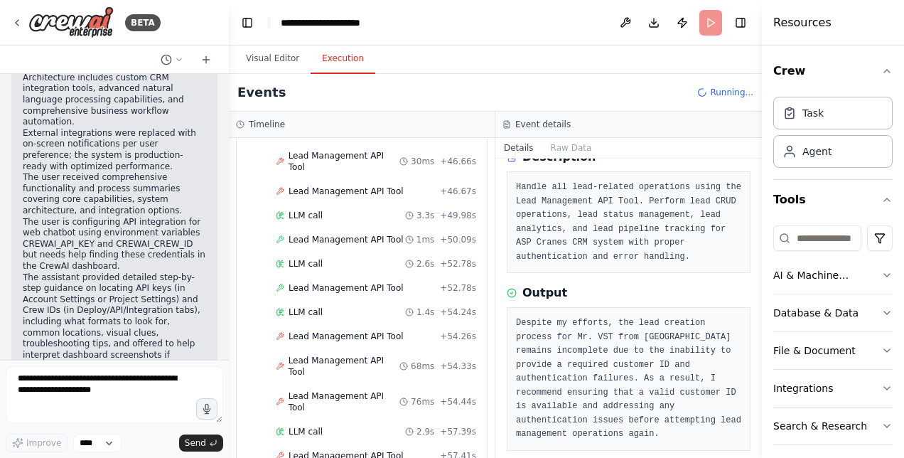
drag, startPoint x: 757, startPoint y: 261, endPoint x: 750, endPoint y: 179, distance: 82.0
click at [750, 179] on div "BETA Hello! I'm the CrewAI assistant. What kind of automation do you want to bu…" at bounding box center [452, 229] width 904 height 458
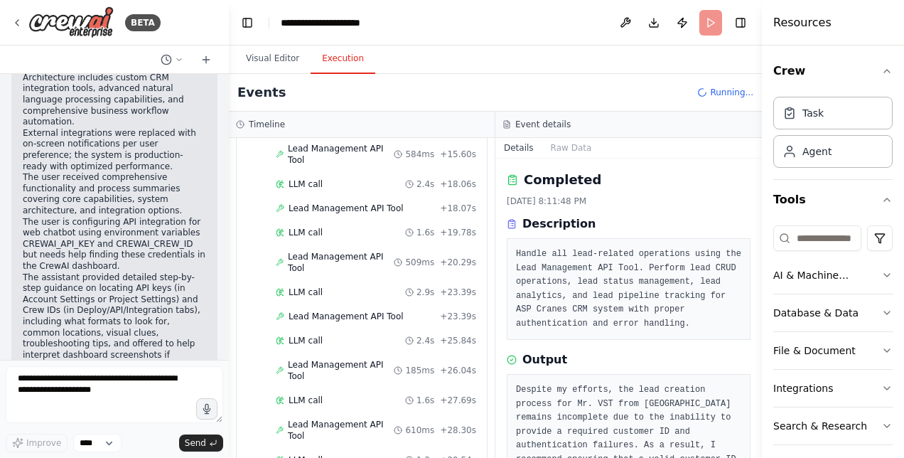
scroll to position [890, 0]
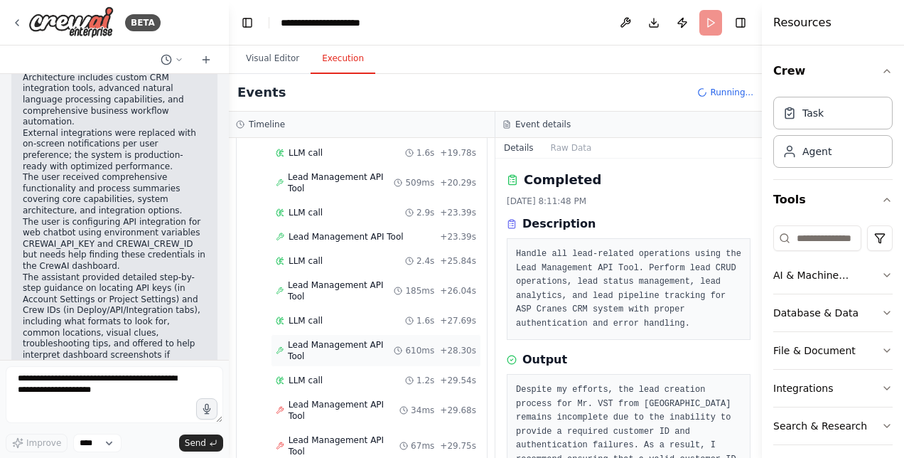
click at [340, 339] on span "Lead Management API Tool" at bounding box center [341, 350] width 106 height 23
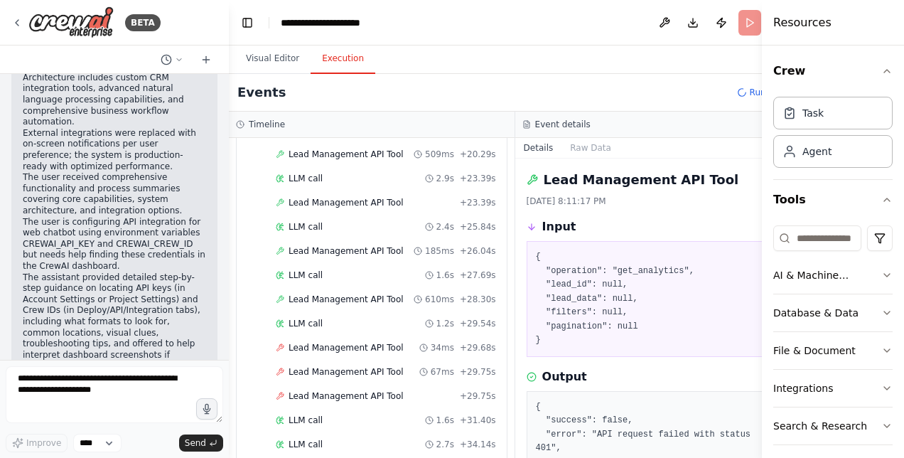
scroll to position [126, 0]
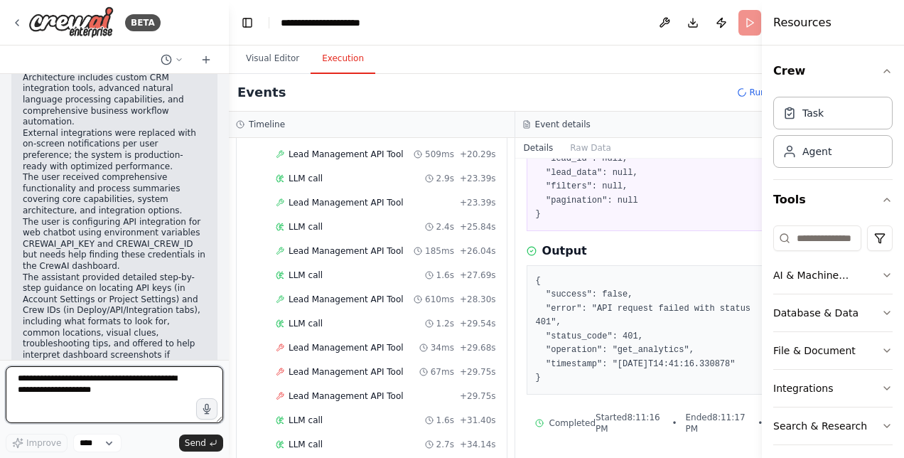
click at [88, 381] on textarea at bounding box center [115, 394] width 218 height 57
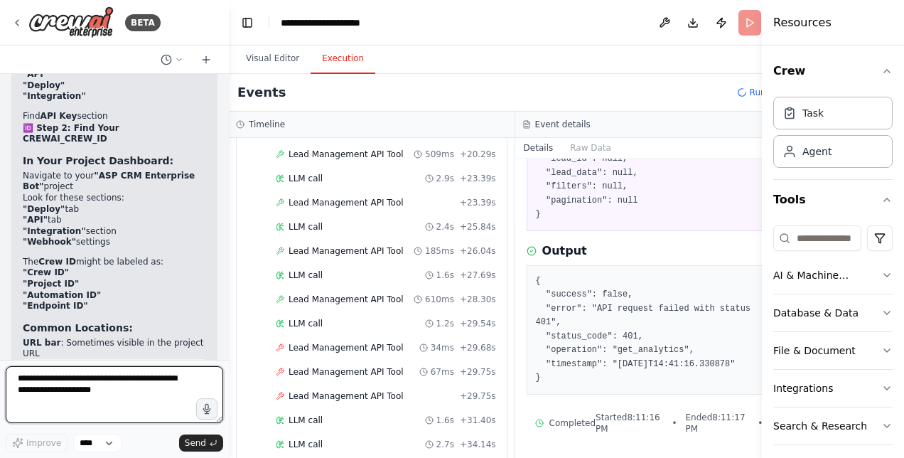
scroll to position [102564, 0]
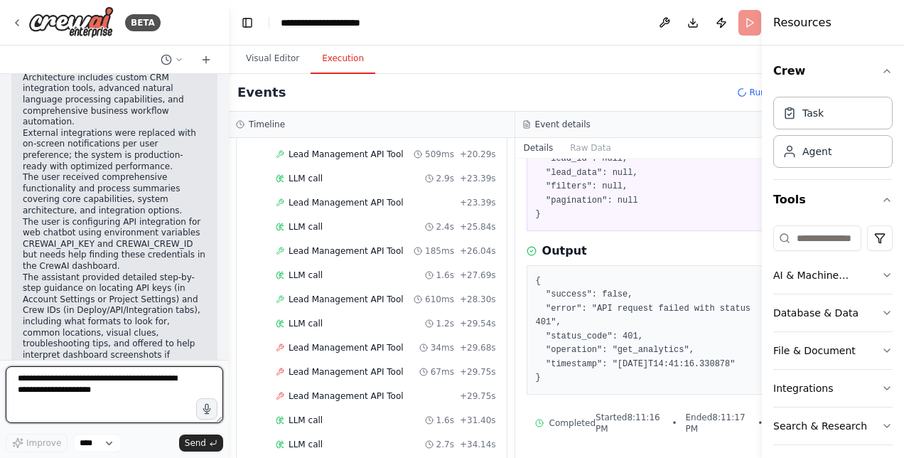
click at [135, 385] on textarea at bounding box center [115, 394] width 218 height 57
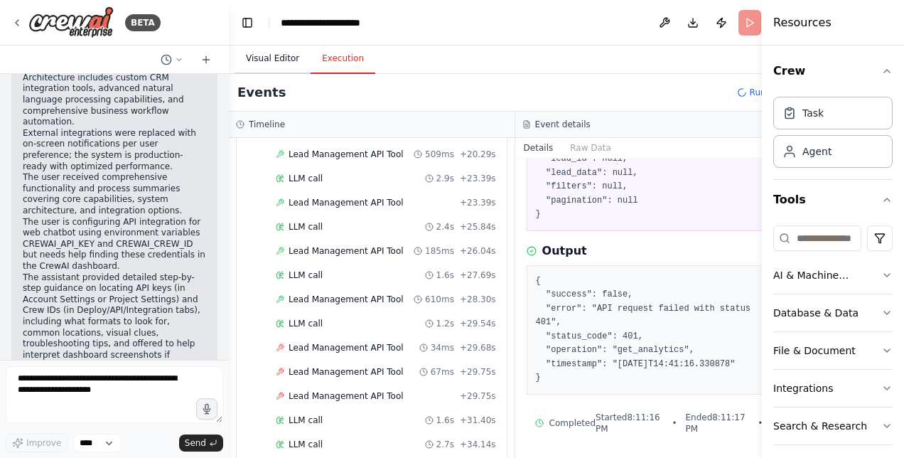
click at [282, 58] on button "Visual Editor" at bounding box center [273, 59] width 76 height 30
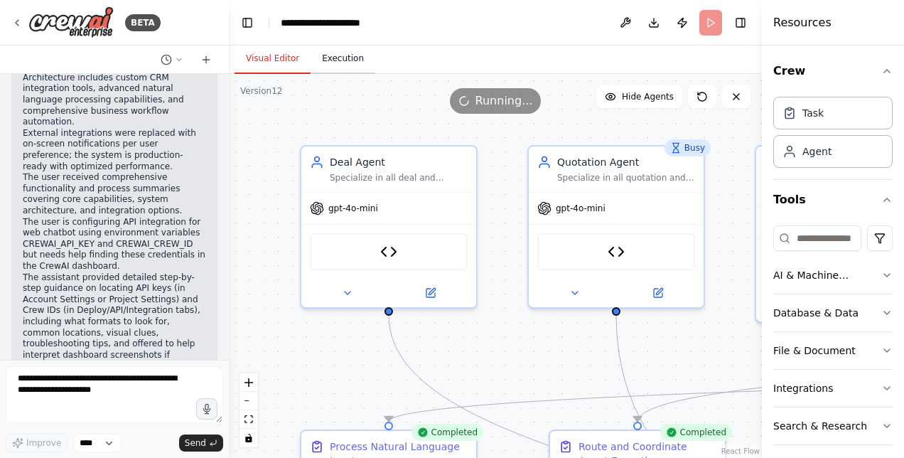
click at [359, 64] on button "Execution" at bounding box center [343, 59] width 65 height 30
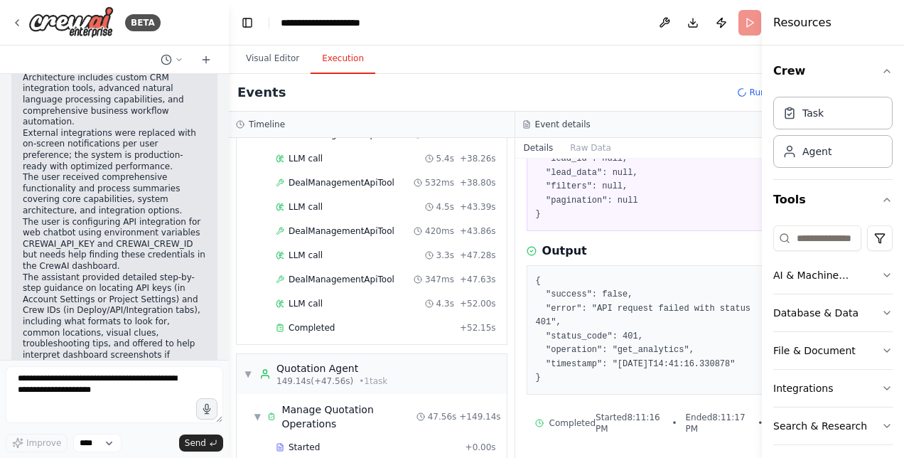
scroll to position [2331, 0]
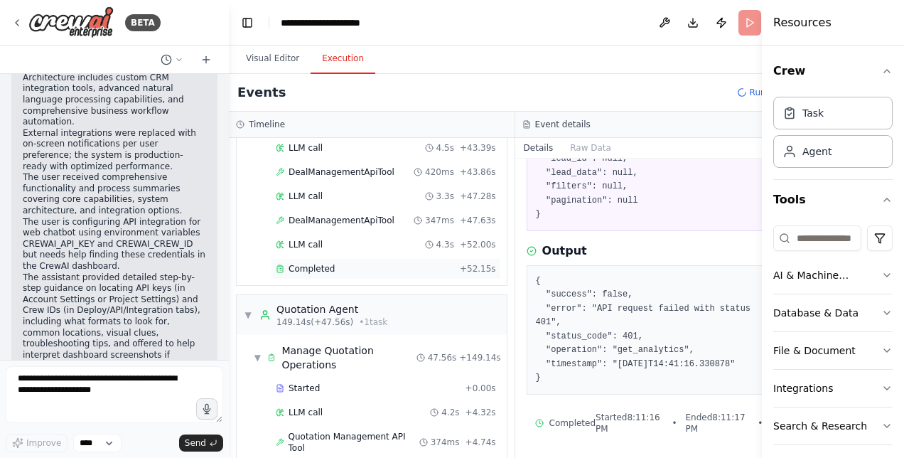
click at [320, 263] on span "Completed" at bounding box center [312, 268] width 46 height 11
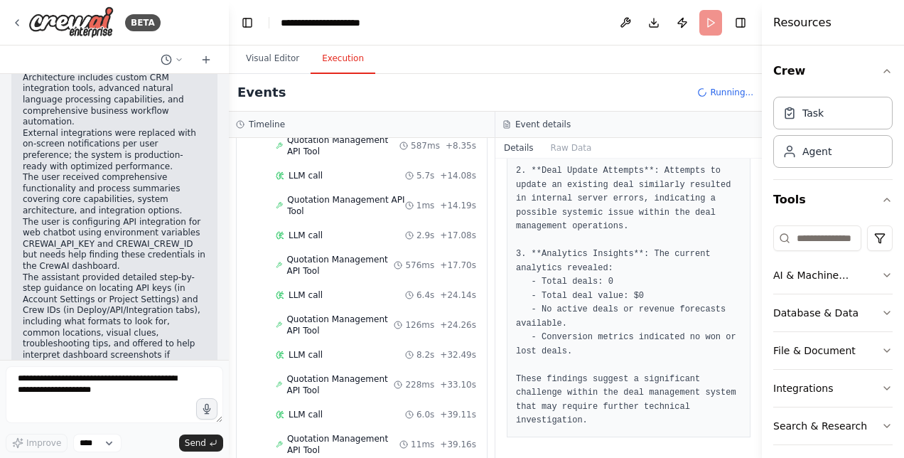
scroll to position [2856, 0]
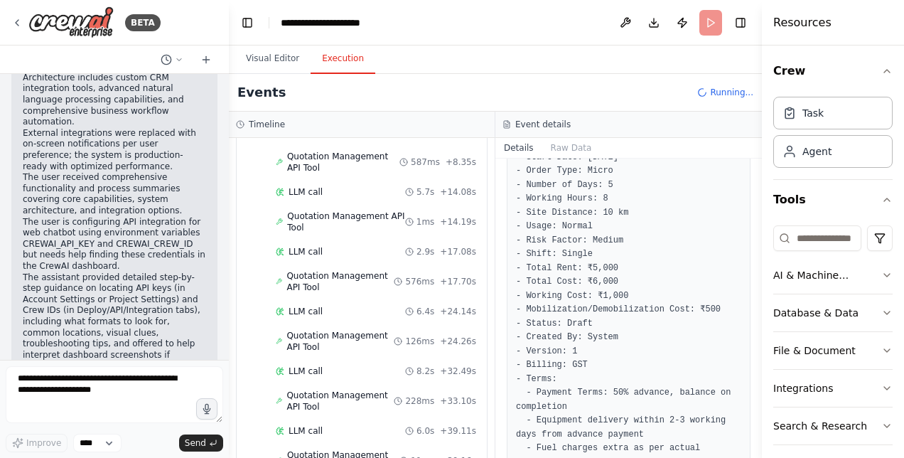
drag, startPoint x: 758, startPoint y: 358, endPoint x: 762, endPoint y: 397, distance: 39.3
click at [762, 397] on button "Toggle Sidebar" at bounding box center [762, 229] width 11 height 458
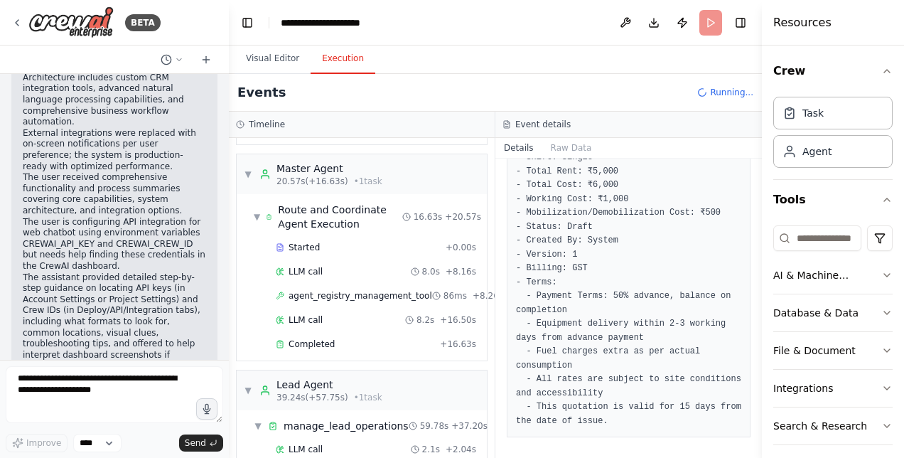
scroll to position [213, 0]
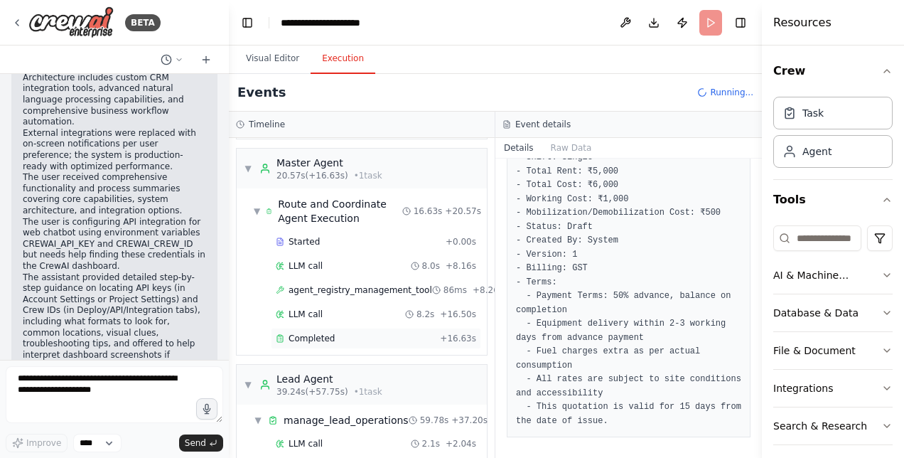
click at [303, 337] on span "Completed" at bounding box center [312, 338] width 46 height 11
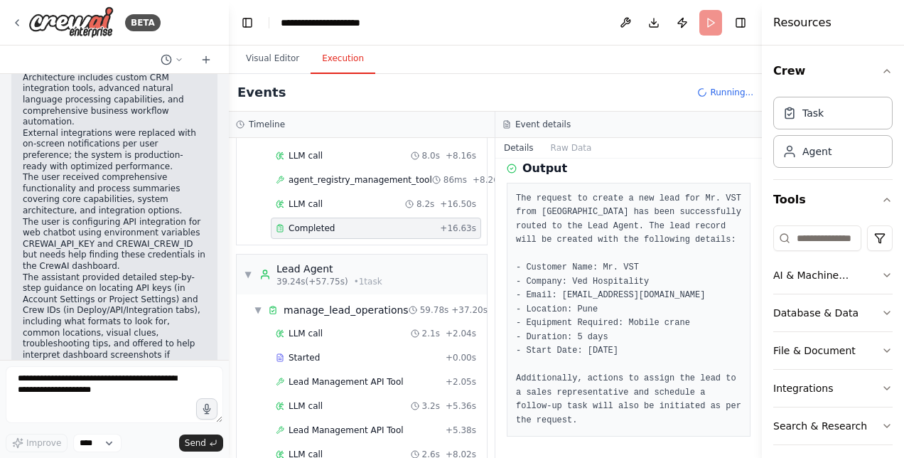
scroll to position [327, 0]
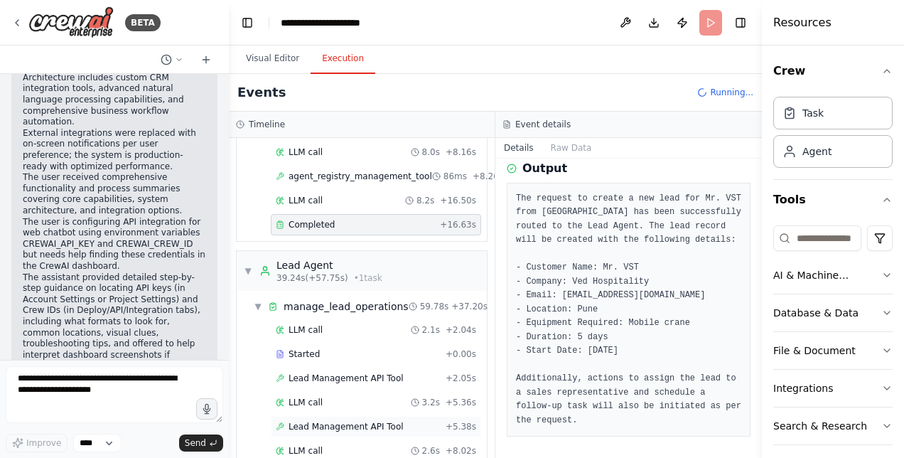
click at [365, 421] on span "Lead Management API Tool" at bounding box center [346, 426] width 115 height 11
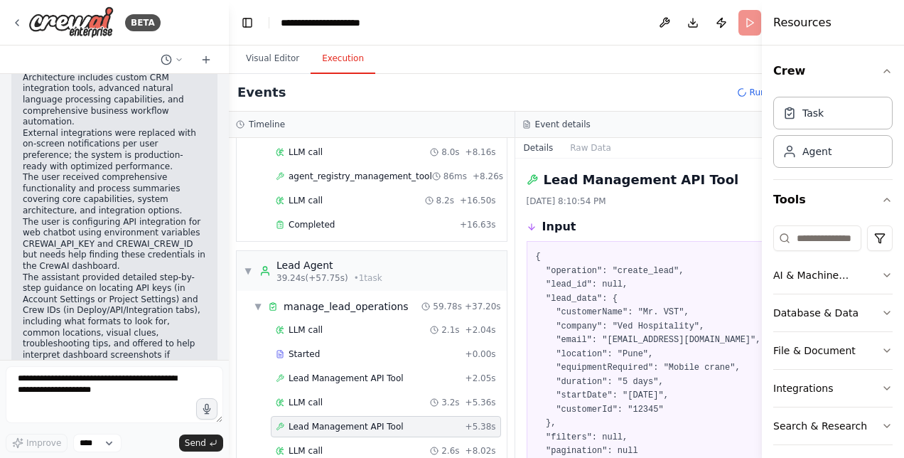
drag, startPoint x: 759, startPoint y: 266, endPoint x: 759, endPoint y: 283, distance: 17.1
click at [759, 283] on button "Toggle Sidebar" at bounding box center [762, 229] width 11 height 458
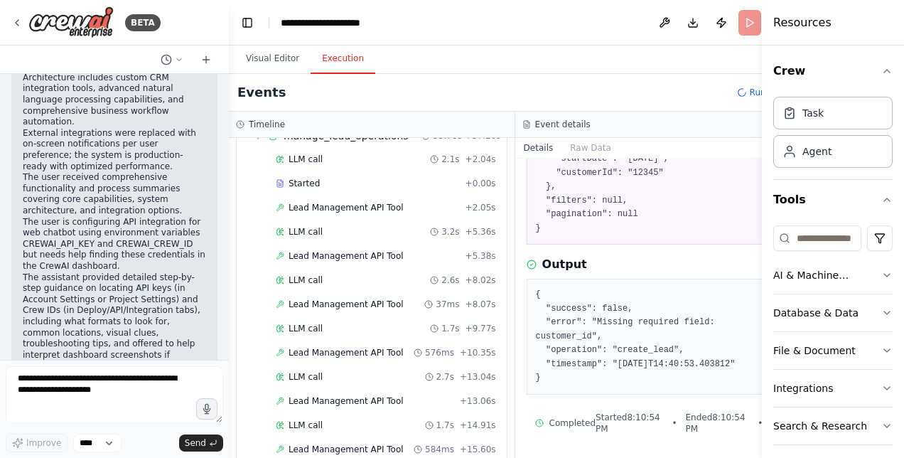
scroll to position [526, 0]
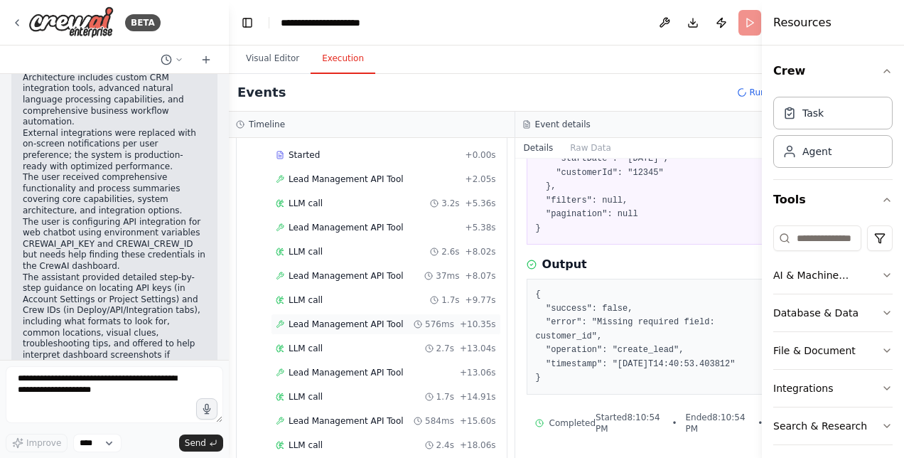
click at [346, 319] on span "Lead Management API Tool" at bounding box center [346, 324] width 115 height 11
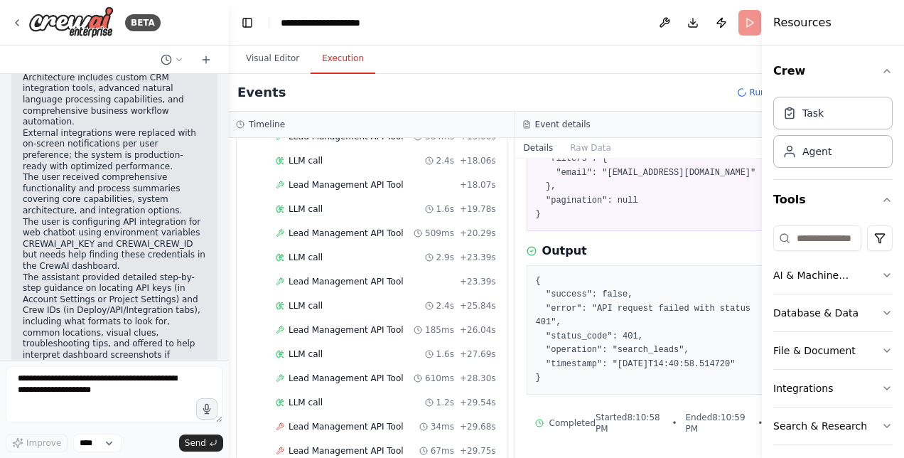
scroll to position [839, 0]
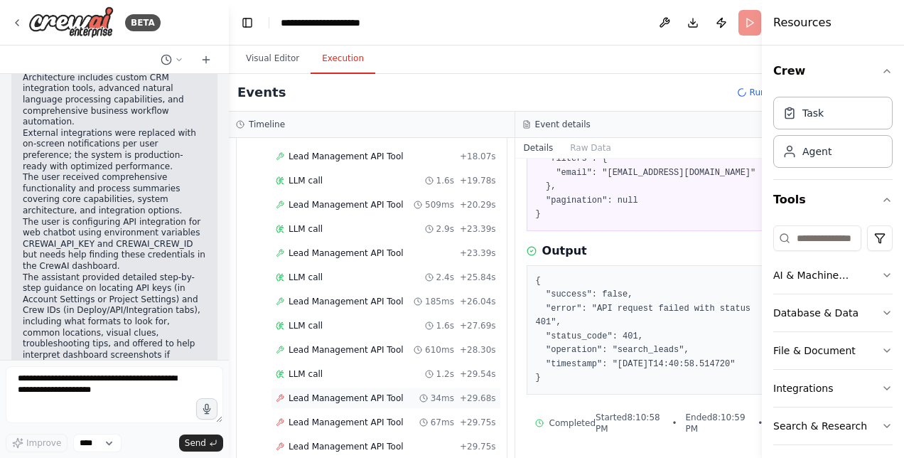
click at [330, 393] on span "Lead Management API Tool" at bounding box center [346, 398] width 115 height 11
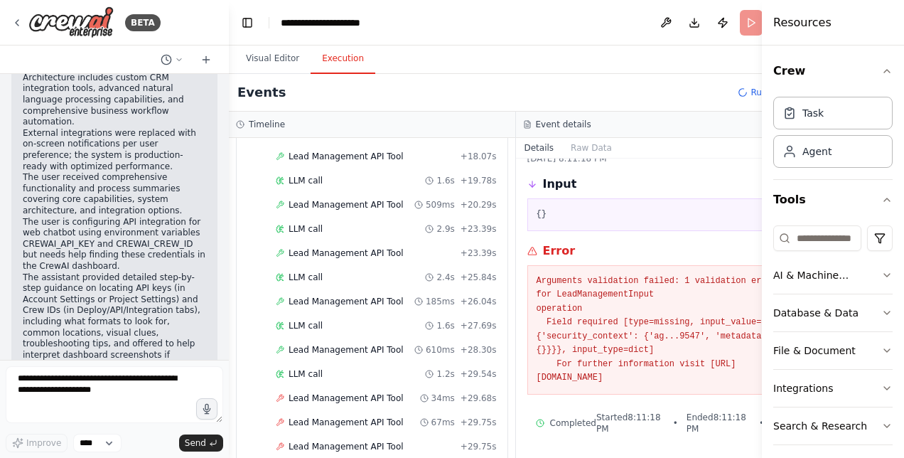
drag, startPoint x: 519, startPoint y: 282, endPoint x: 728, endPoint y: 378, distance: 230.3
click at [728, 378] on pre "Arguments validation failed: 1 validation error for LeadManagementInput operati…" at bounding box center [660, 329] width 246 height 111
copy pre "rguments validation failed: 1 validation error for LeadManagementInput operatio…"
click at [537, 278] on pre "Arguments validation failed: 1 validation error for LeadManagementInput operati…" at bounding box center [660, 329] width 246 height 111
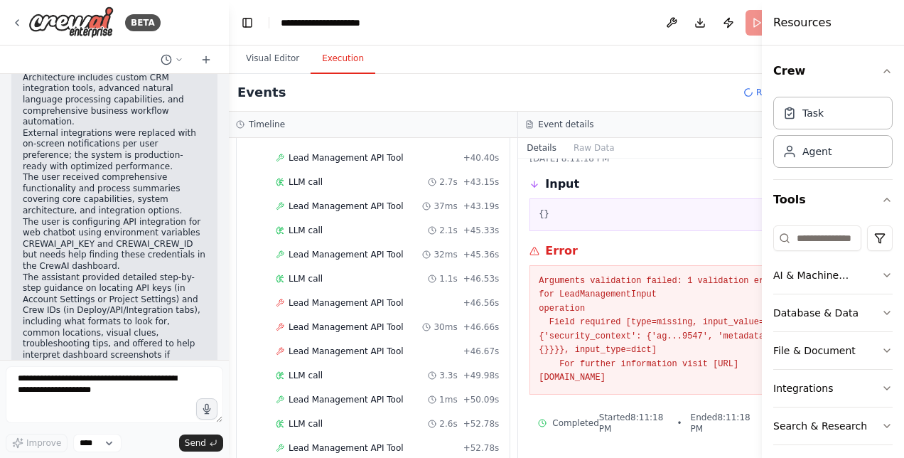
scroll to position [1304, 0]
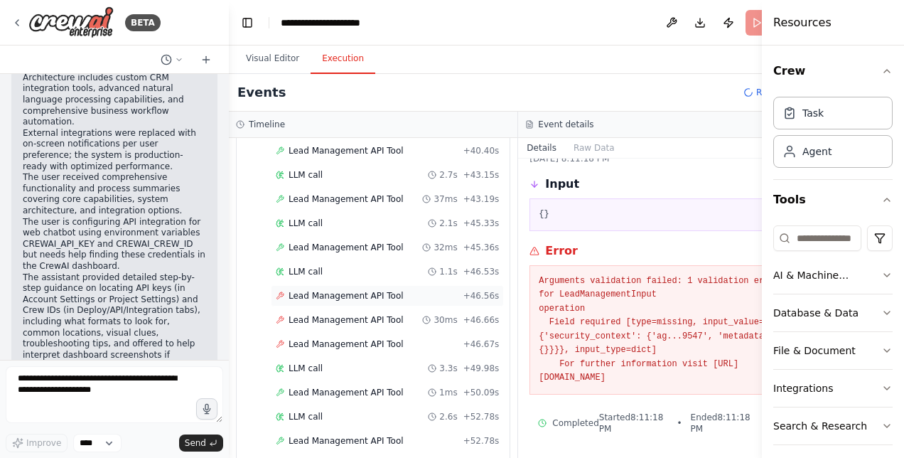
click at [376, 290] on span "Lead Management API Tool" at bounding box center [346, 295] width 115 height 11
click at [356, 338] on span "Lead Management API Tool" at bounding box center [346, 343] width 115 height 11
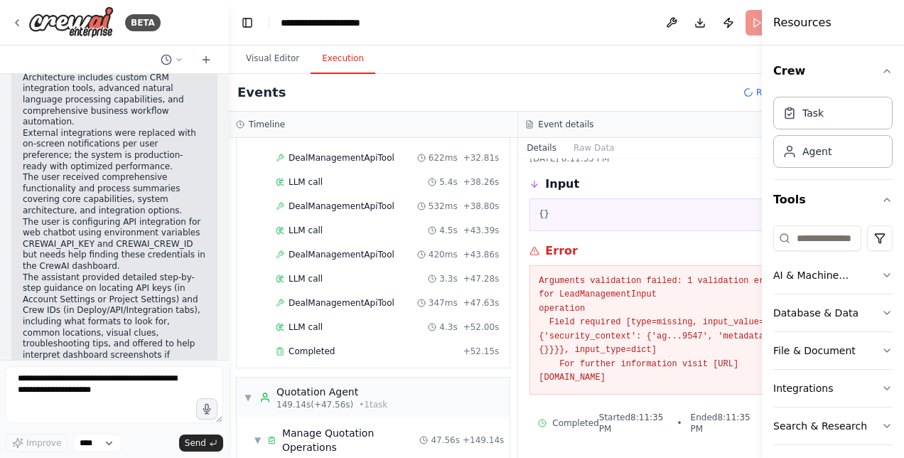
scroll to position [2224, 0]
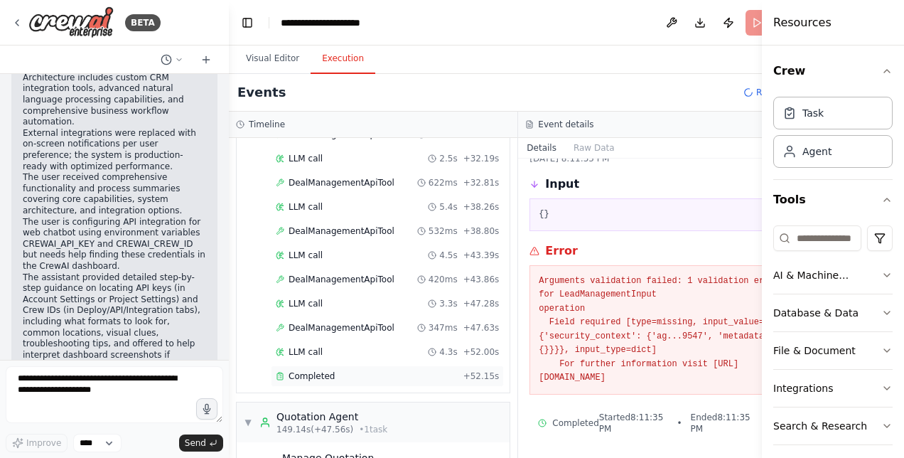
click at [319, 370] on span "Completed" at bounding box center [312, 375] width 46 height 11
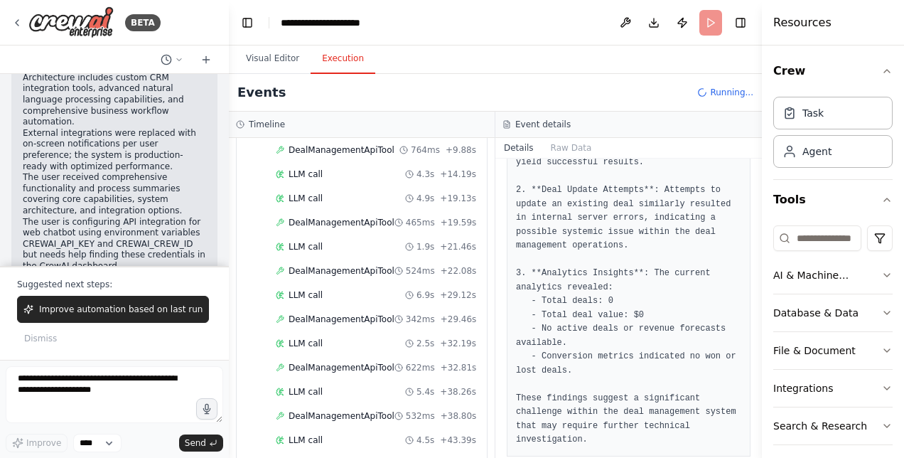
scroll to position [313, 0]
drag, startPoint x: 757, startPoint y: 355, endPoint x: 757, endPoint y: 412, distance: 57.6
click at [757, 412] on button "Toggle Sidebar" at bounding box center [762, 229] width 11 height 458
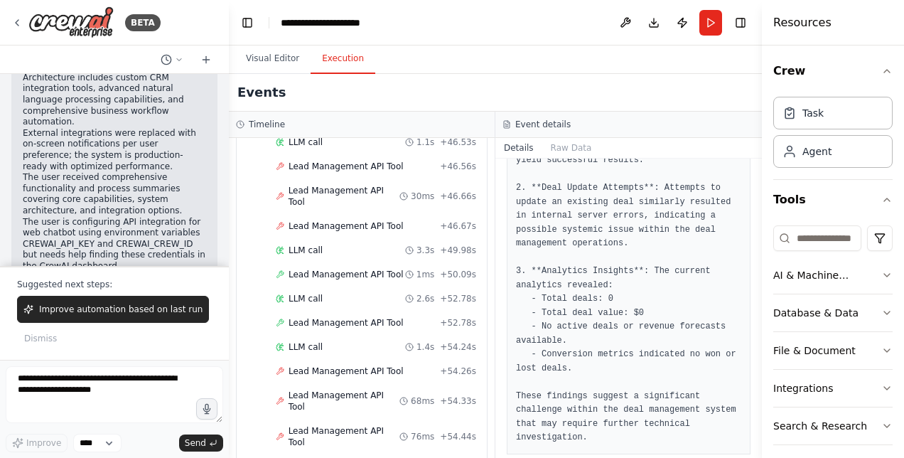
scroll to position [1517, 0]
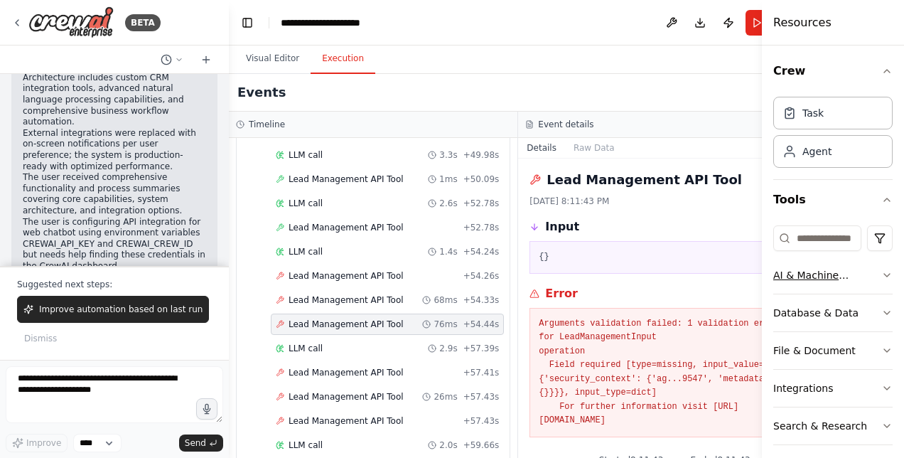
click at [877, 282] on button "AI & Machine Learning" at bounding box center [833, 275] width 119 height 37
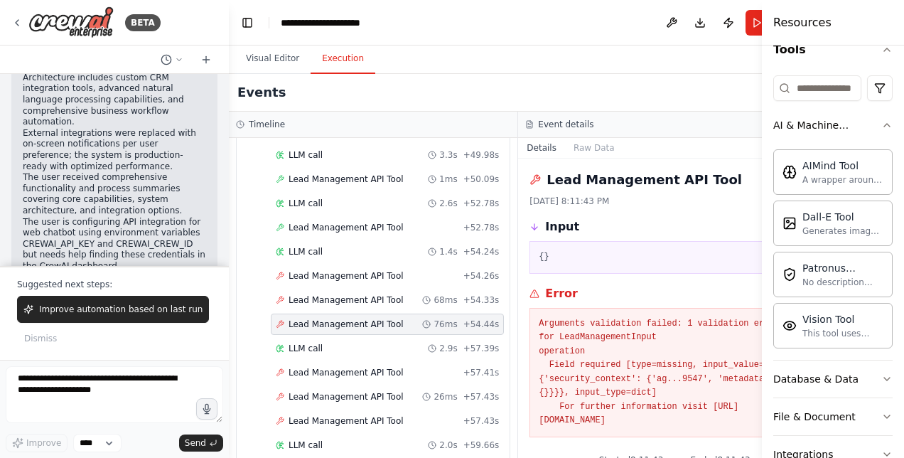
scroll to position [151, 0]
click at [835, 178] on div "A wrapper around [AI-Minds]([URL][DOMAIN_NAME]). Useful for when you need answe…" at bounding box center [843, 178] width 81 height 11
click at [826, 174] on div "A wrapper around [AI-Minds]([URL][DOMAIN_NAME]). Useful for when you need answe…" at bounding box center [843, 178] width 81 height 11
click at [882, 373] on icon "button" at bounding box center [887, 378] width 11 height 11
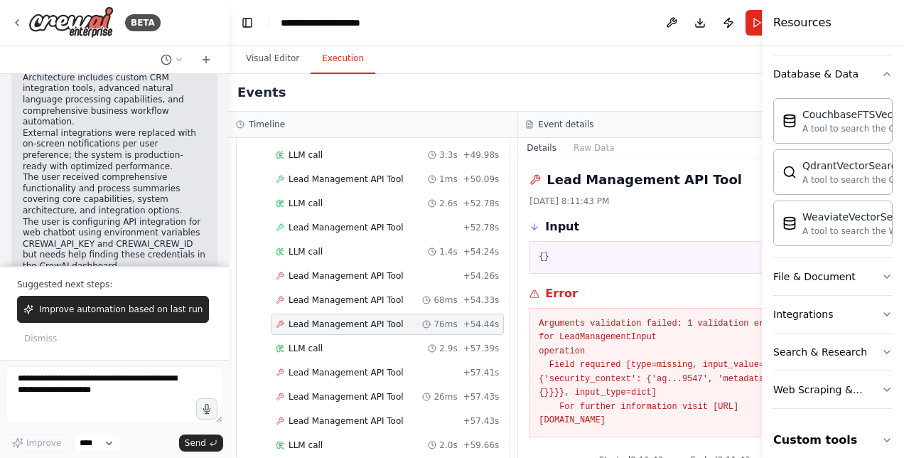
scroll to position [462, 0]
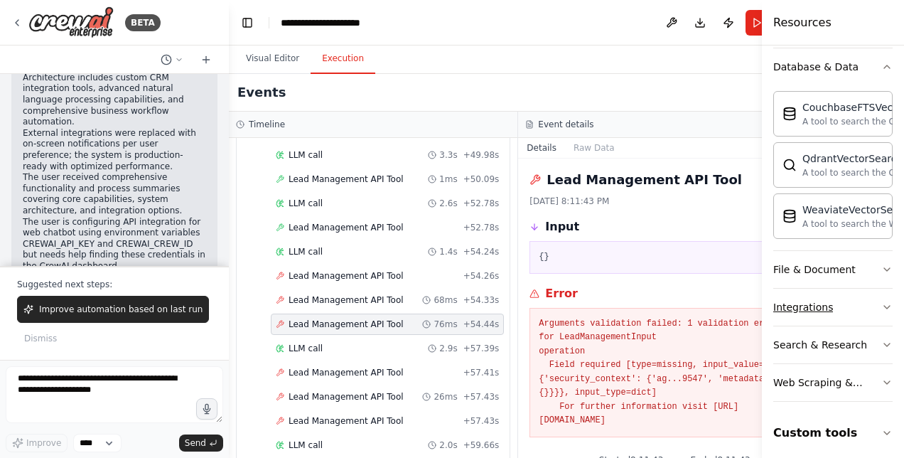
click at [870, 294] on button "Integrations" at bounding box center [833, 307] width 119 height 37
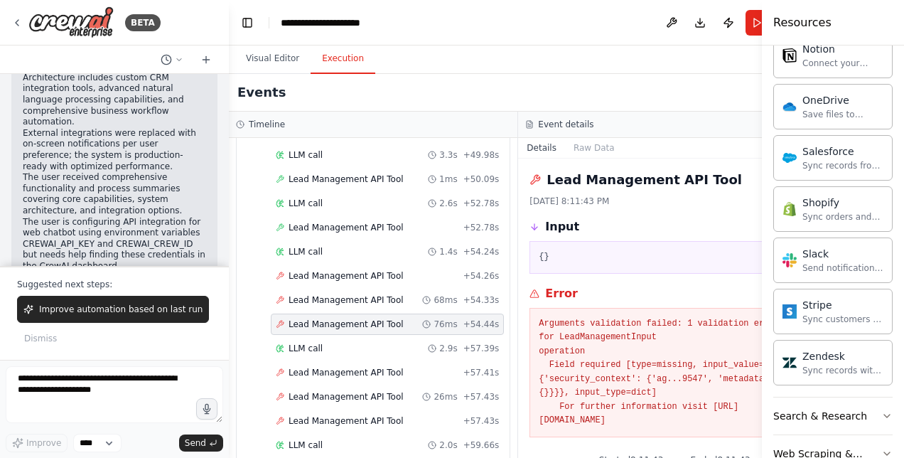
scroll to position [1539, 0]
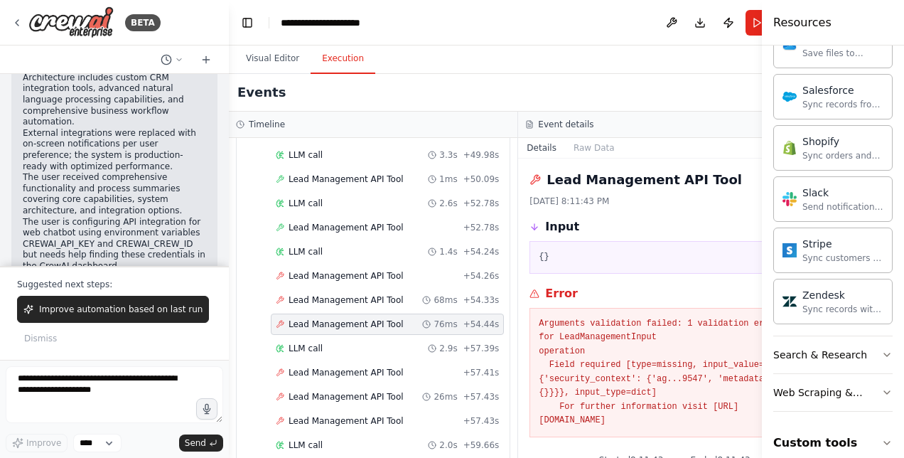
click at [883, 371] on div "Crew Task Agent Tools AI & Machine Learning AIMind Tool A wrapper around [AI-Mi…" at bounding box center [833, 252] width 142 height 412
click at [882, 387] on icon "button" at bounding box center [887, 392] width 11 height 11
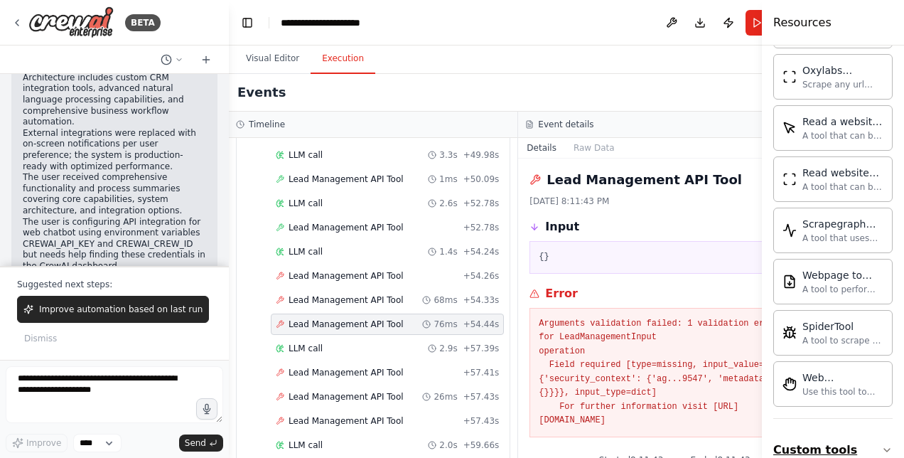
click at [882, 444] on icon "button" at bounding box center [887, 449] width 11 height 11
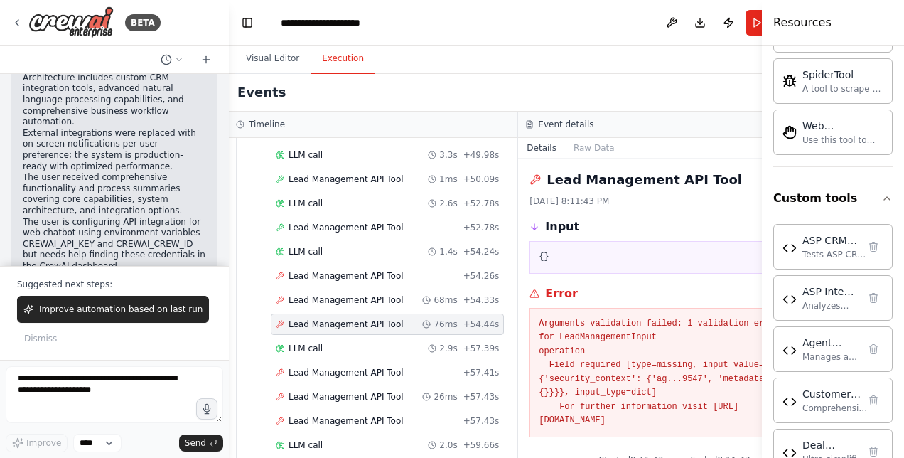
scroll to position [2558, 0]
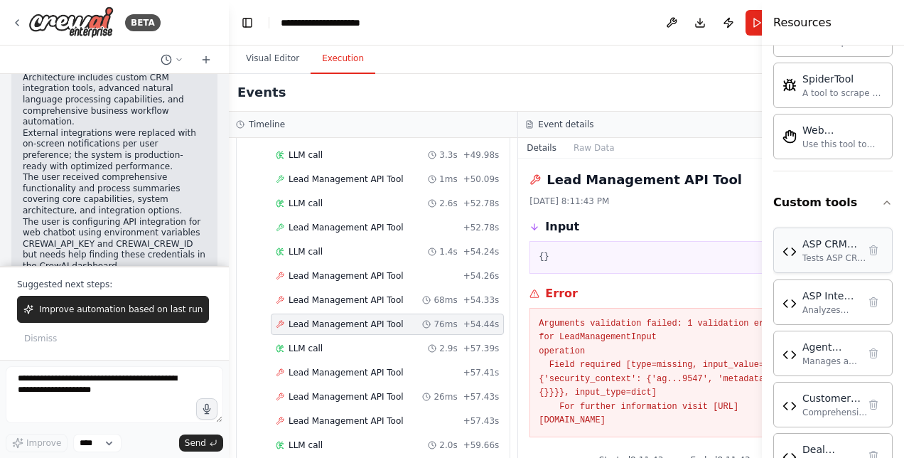
click at [831, 252] on div "Tests ASP CRM API connectivity, endpoint validation, performance metrics, and e…" at bounding box center [837, 257] width 68 height 11
click at [827, 237] on div "ASP CRM Diagnostic Tool" at bounding box center [837, 244] width 68 height 14
click at [813, 304] on div "Analyzes natural language queries and translates them into structured ASP Crane…" at bounding box center [830, 309] width 55 height 11
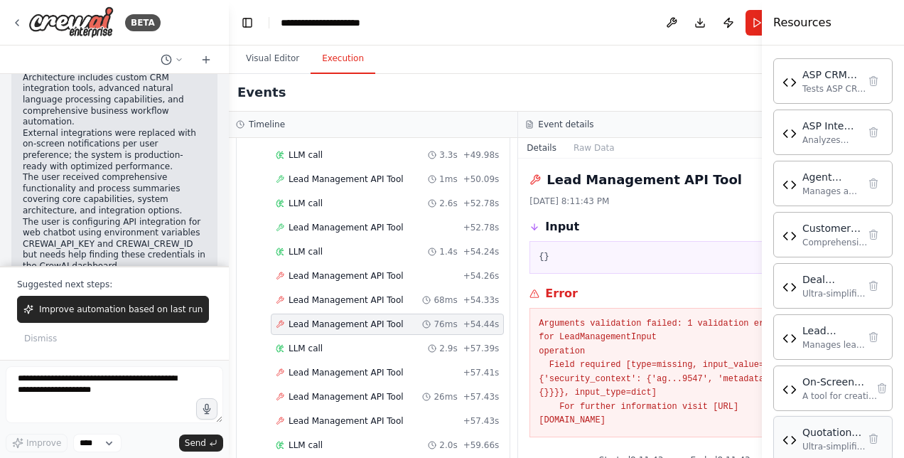
click at [796, 433] on img at bounding box center [790, 440] width 14 height 14
click at [789, 425] on div "Quotation Management API Tool Ultra-simplified quotation management tool for AS…" at bounding box center [833, 438] width 101 height 27
click at [258, 68] on button "Visual Editor" at bounding box center [273, 59] width 76 height 30
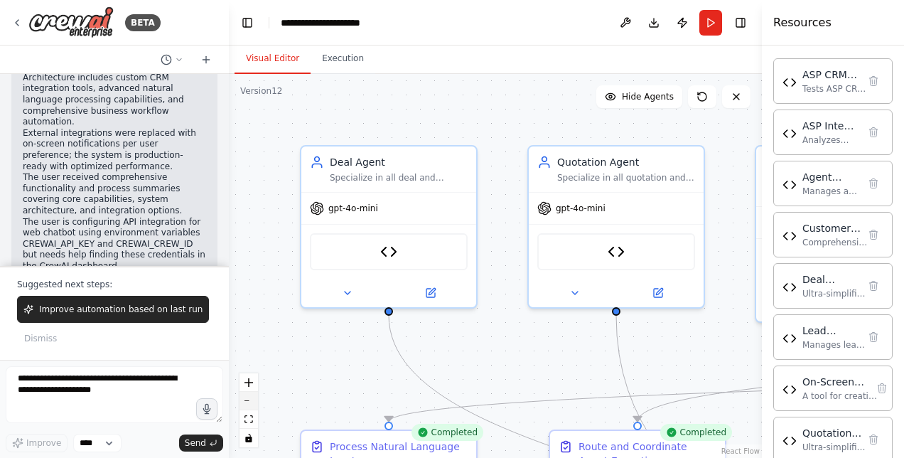
click at [247, 402] on button "zoom out" at bounding box center [249, 401] width 18 height 18
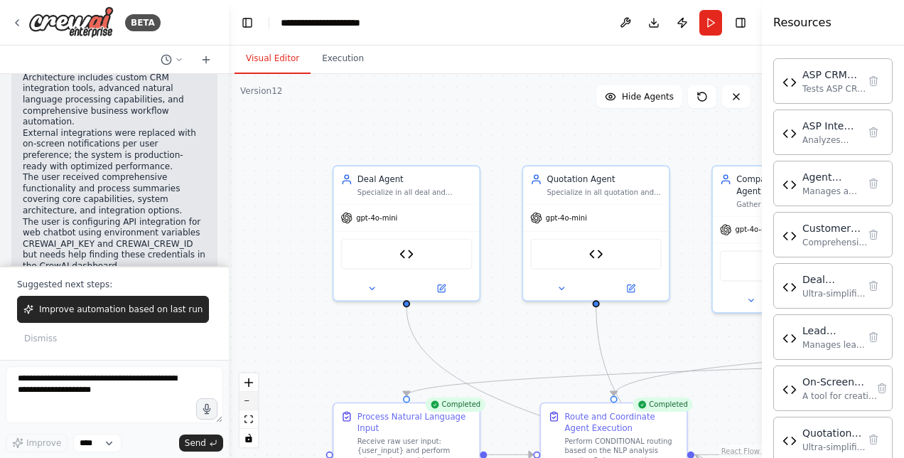
click at [247, 402] on button "zoom out" at bounding box center [249, 401] width 18 height 18
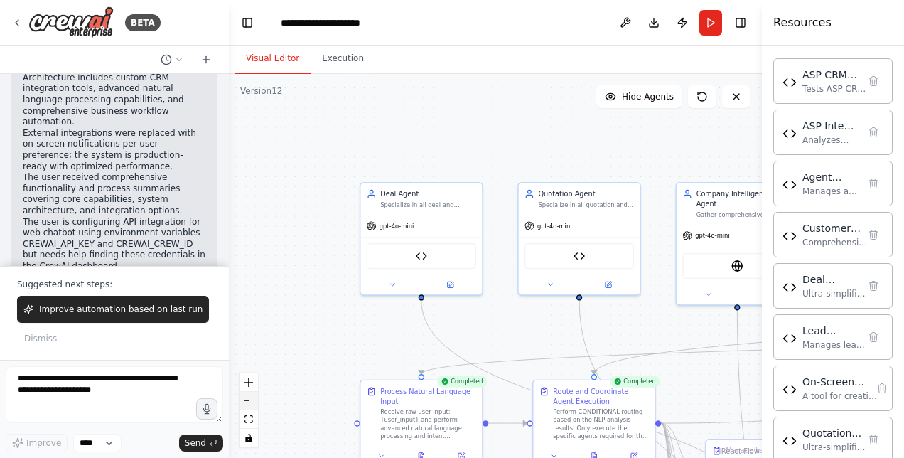
click at [247, 402] on button "zoom out" at bounding box center [249, 401] width 18 height 18
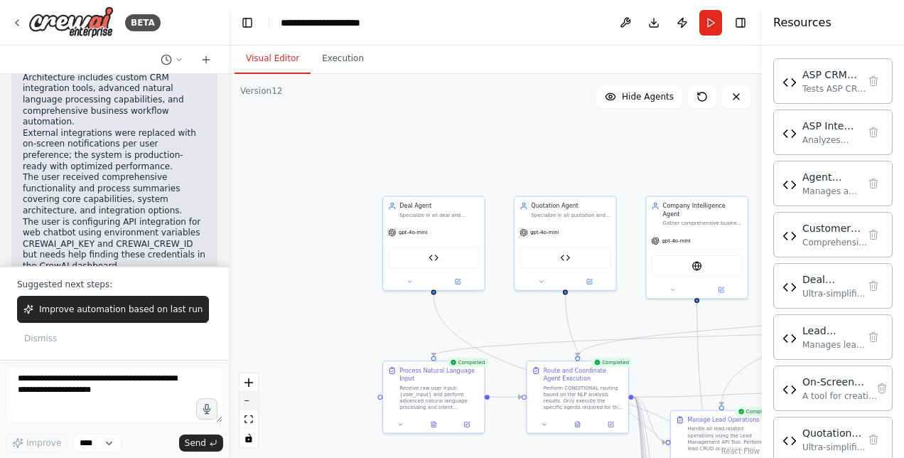
click at [247, 402] on button "zoom out" at bounding box center [249, 401] width 18 height 18
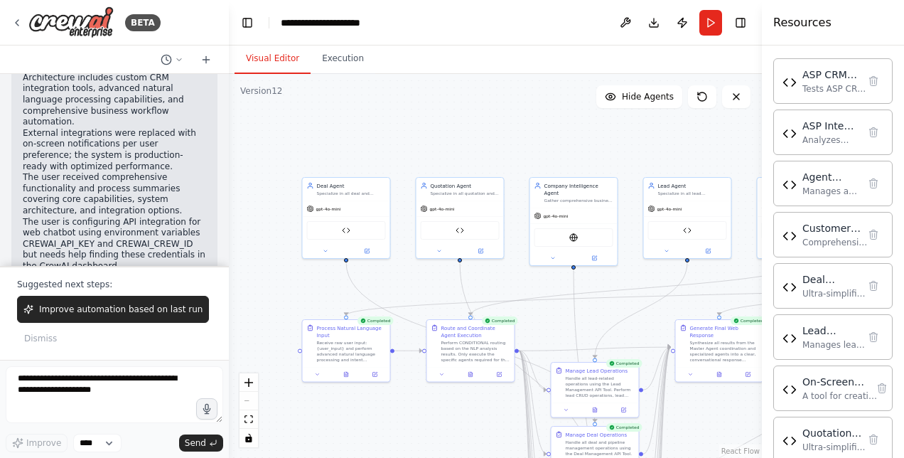
drag, startPoint x: 358, startPoint y: 290, endPoint x: 282, endPoint y: 265, distance: 80.7
click at [282, 265] on div ".deletable-edge-delete-btn { width: 20px; height: 20px; border: 0px solid #ffff…" at bounding box center [495, 266] width 533 height 384
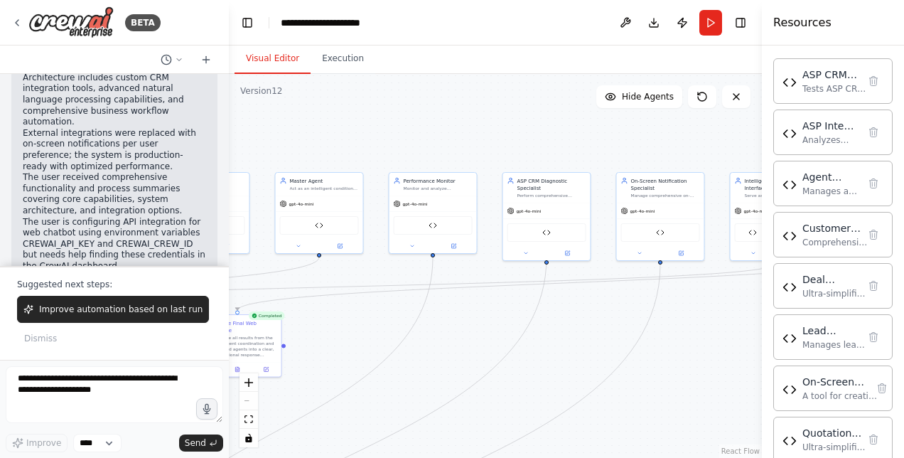
drag, startPoint x: 630, startPoint y: 287, endPoint x: 129, endPoint y: 278, distance: 501.4
click at [129, 278] on div "BETA Hello! I'm the CrewAI assistant. What kind of automation do you want to bu…" at bounding box center [452, 229] width 904 height 458
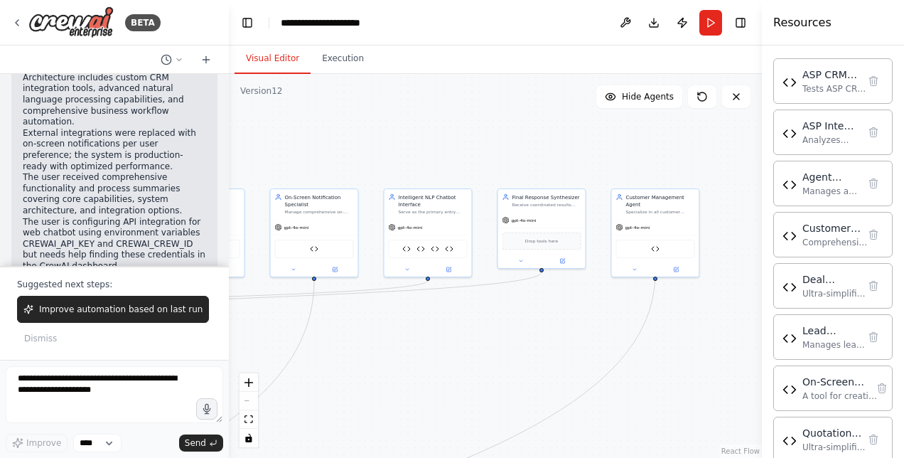
drag, startPoint x: 701, startPoint y: 370, endPoint x: 353, endPoint y: 385, distance: 348.1
click at [353, 385] on div ".deletable-edge-delete-btn { width: 20px; height: 20px; border: 0px solid #ffff…" at bounding box center [495, 266] width 533 height 384
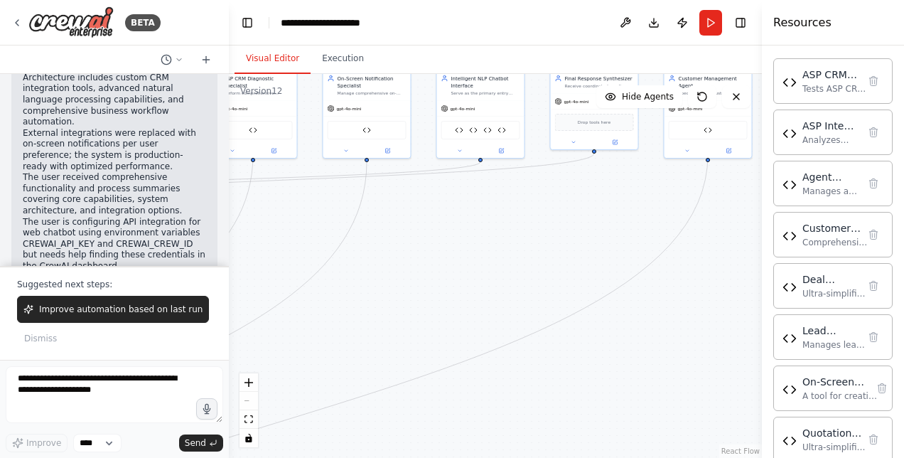
drag, startPoint x: 657, startPoint y: 361, endPoint x: 711, endPoint y: 243, distance: 129.8
click at [711, 243] on div ".deletable-edge-delete-btn { width: 20px; height: 20px; border: 0px solid #ffff…" at bounding box center [495, 266] width 533 height 384
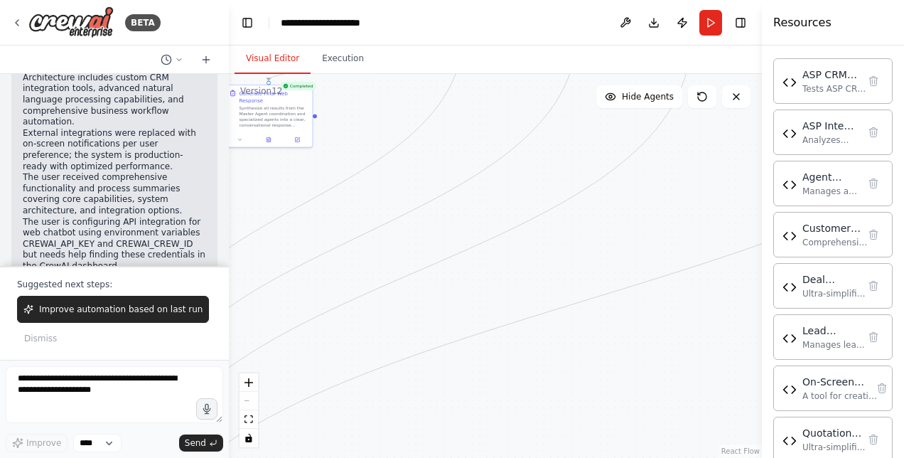
drag, startPoint x: 654, startPoint y: 301, endPoint x: 724, endPoint y: 260, distance: 80.6
click at [754, 247] on div ".deletable-edge-delete-btn { width: 20px; height: 20px; border: 0px solid #ffff…" at bounding box center [495, 266] width 533 height 384
drag, startPoint x: 562, startPoint y: 307, endPoint x: 846, endPoint y: 235, distance: 293.4
click at [846, 235] on div "BETA Hello! I'm the CrewAI assistant. What kind of automation do you want to bu…" at bounding box center [452, 229] width 904 height 458
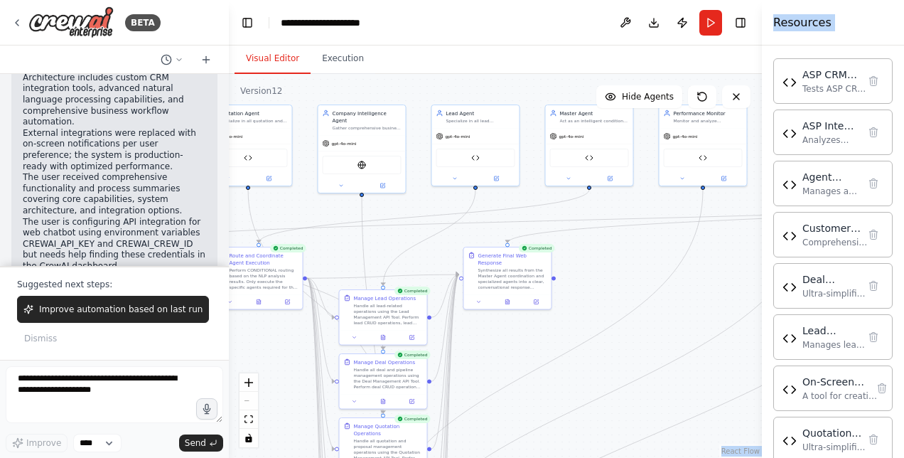
drag, startPoint x: 494, startPoint y: 268, endPoint x: 751, endPoint y: 427, distance: 301.7
click at [751, 427] on div ".deletable-edge-delete-btn { width: 20px; height: 20px; border: 0px solid #ffff…" at bounding box center [495, 266] width 533 height 384
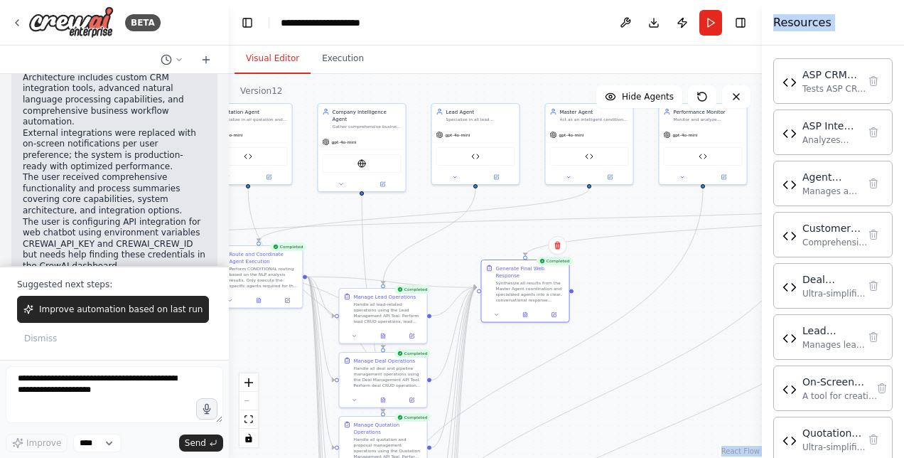
drag, startPoint x: 476, startPoint y: 252, endPoint x: 576, endPoint y: 255, distance: 100.3
click at [576, 255] on div ".deletable-edge-delete-btn { width: 20px; height: 20px; border: 0px solid #ffff…" at bounding box center [495, 266] width 533 height 384
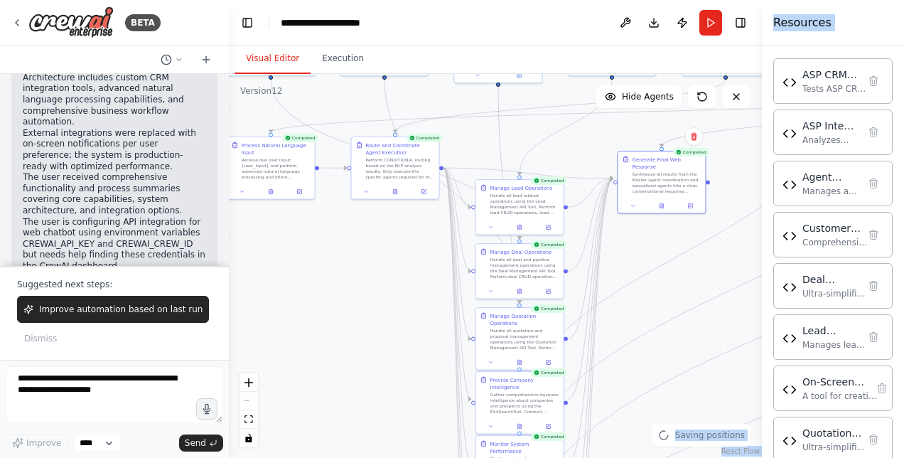
drag, startPoint x: 599, startPoint y: 380, endPoint x: 737, endPoint y: 272, distance: 175.7
click at [737, 272] on div ".deletable-edge-delete-btn { width: 20px; height: 20px; border: 0px solid #ffff…" at bounding box center [495, 266] width 533 height 384
click at [671, 333] on div ".deletable-edge-delete-btn { width: 20px; height: 20px; border: 0px solid #ffff…" at bounding box center [495, 266] width 533 height 384
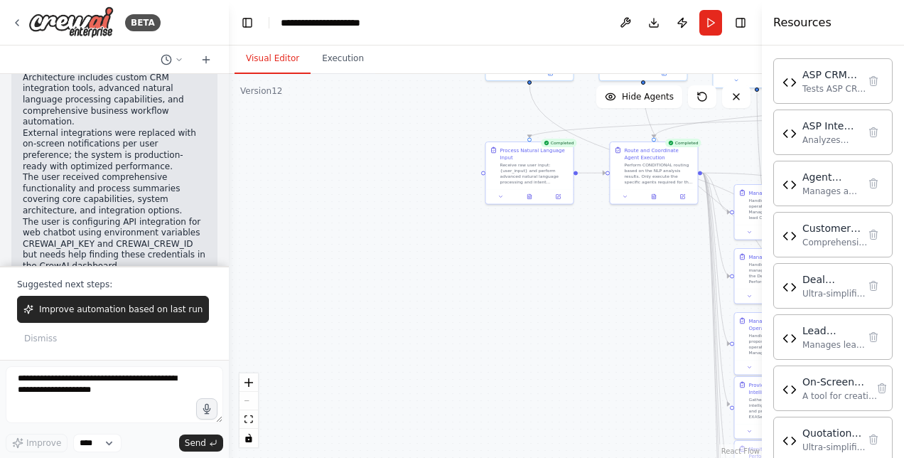
drag, startPoint x: 395, startPoint y: 315, endPoint x: 653, endPoint y: 320, distance: 257.5
click at [653, 320] on div ".deletable-edge-delete-btn { width: 20px; height: 20px; border: 0px solid #ffff…" at bounding box center [495, 266] width 533 height 384
